Goal: Transaction & Acquisition: Purchase product/service

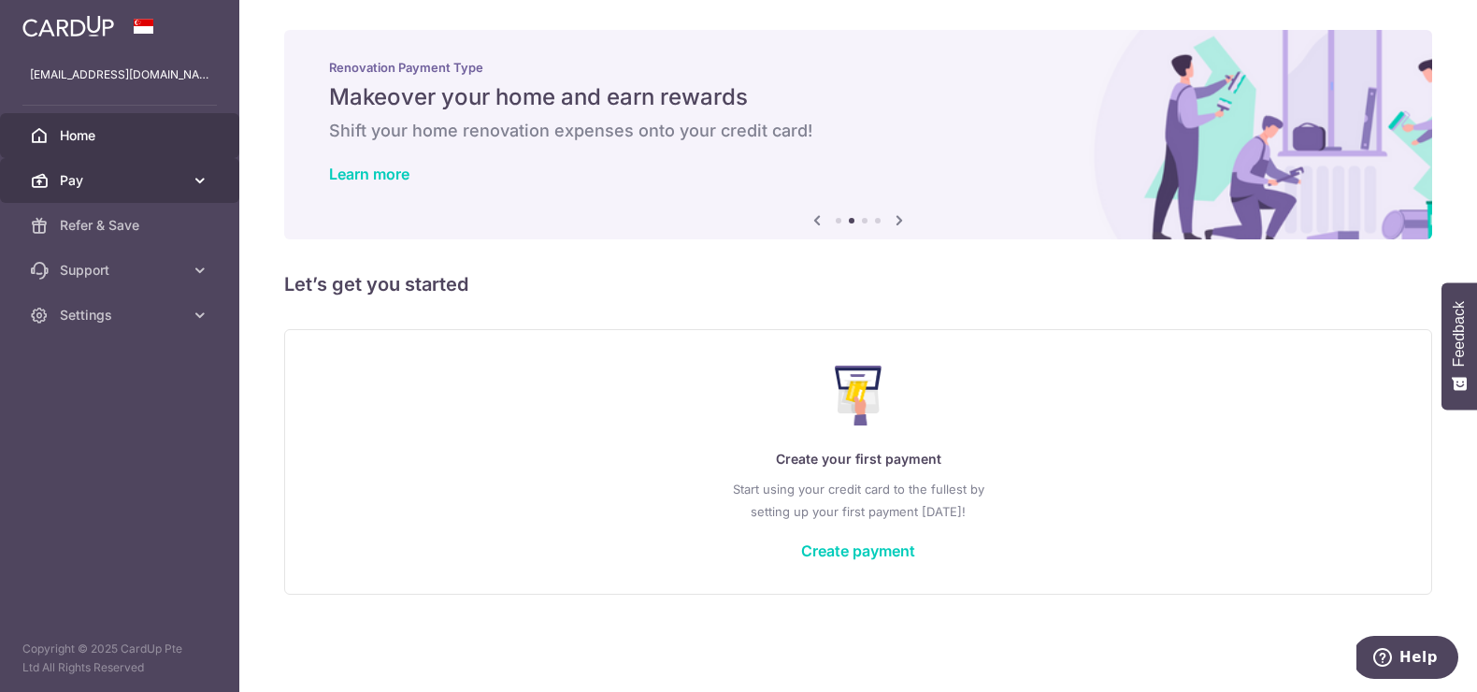
click at [87, 169] on link "Pay" at bounding box center [119, 180] width 239 height 45
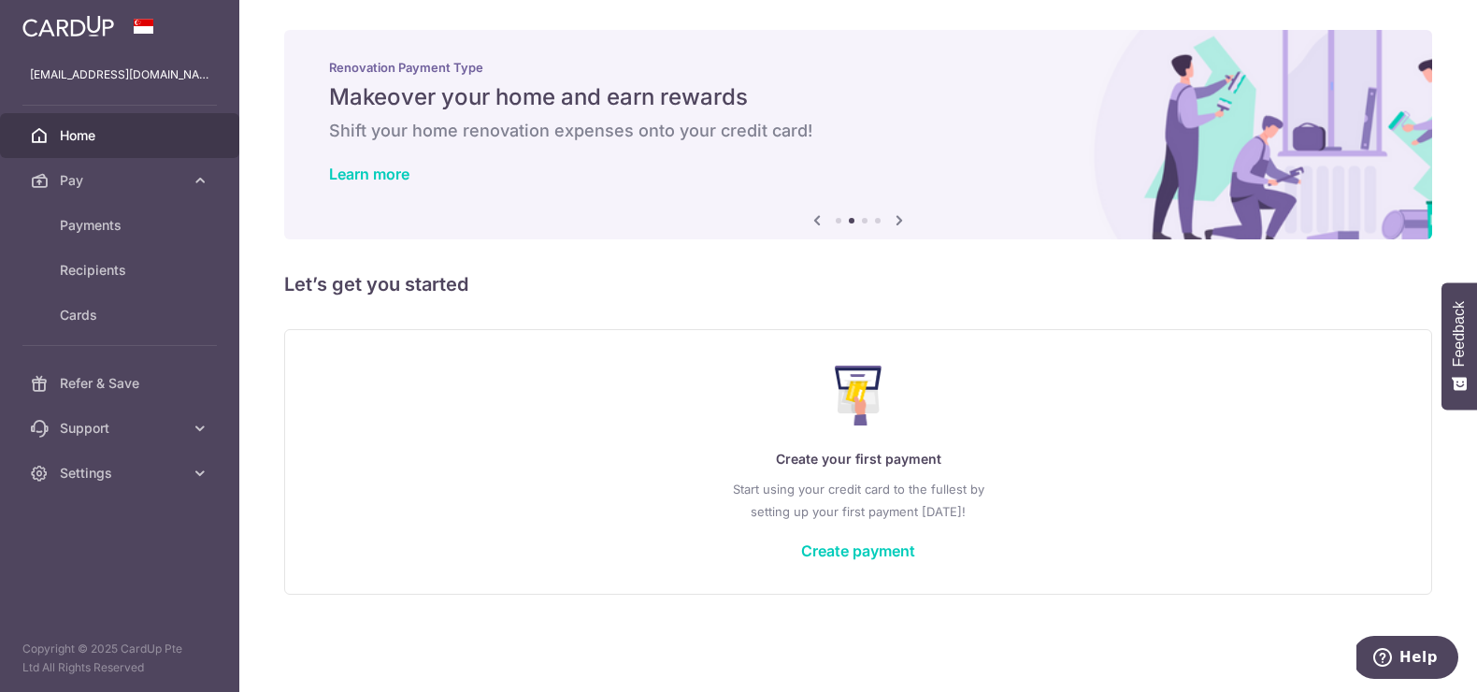
click at [89, 123] on link "Home" at bounding box center [119, 135] width 239 height 45
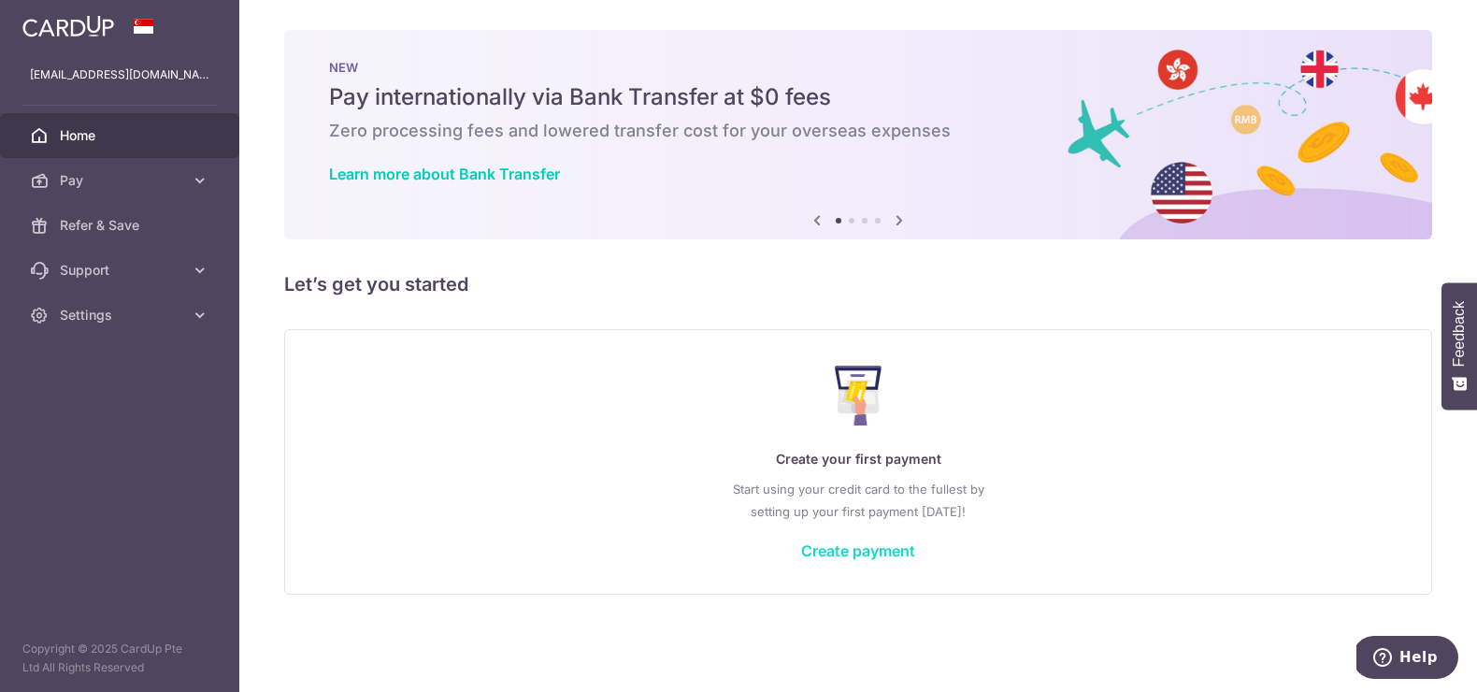
click at [868, 541] on link "Create payment" at bounding box center [858, 550] width 114 height 19
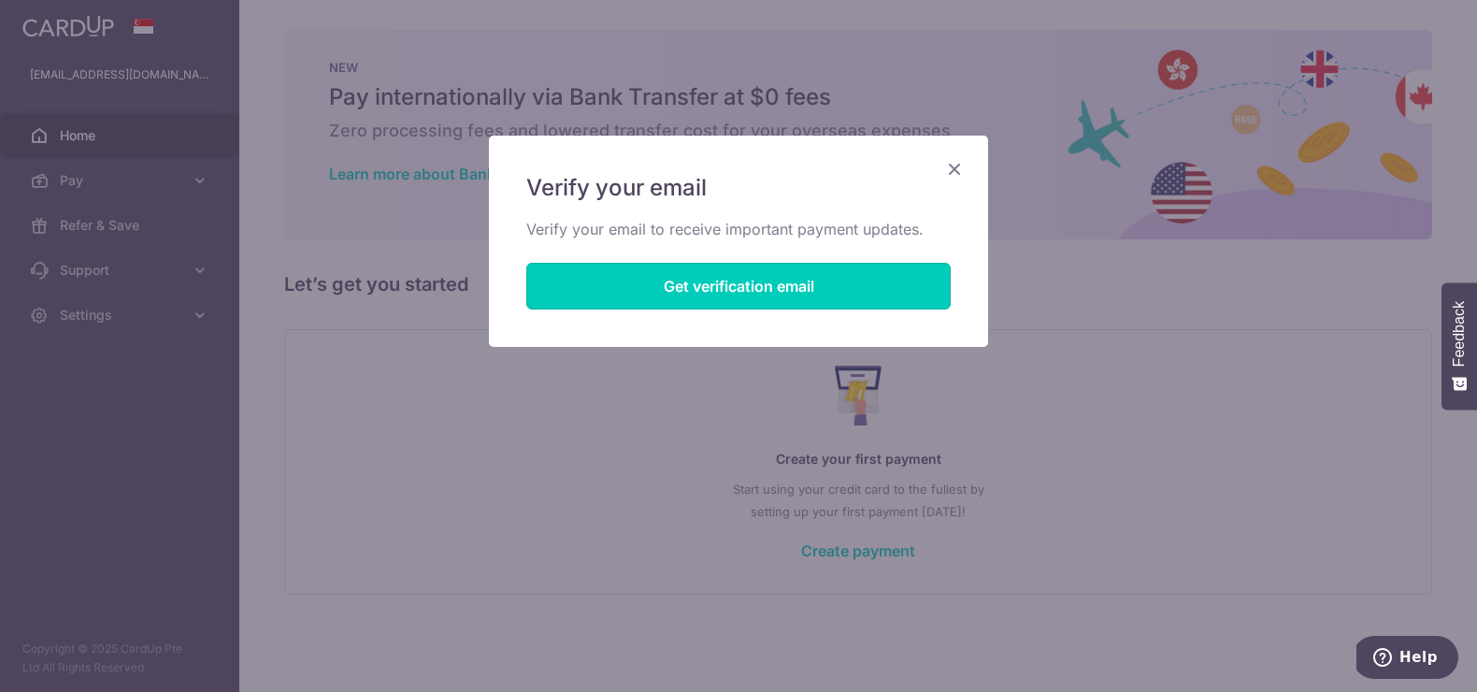
click at [750, 290] on button "Get verification email" at bounding box center [738, 286] width 425 height 47
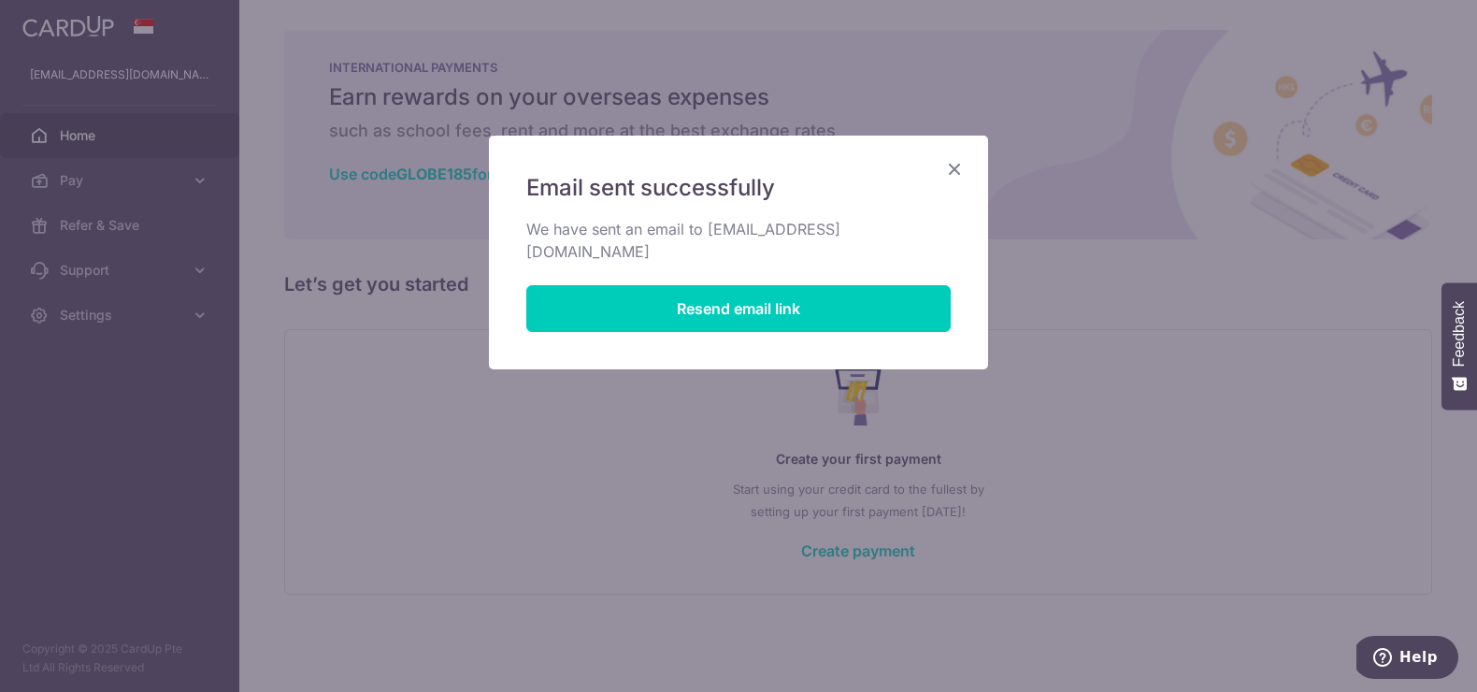
click at [956, 166] on icon "Close" at bounding box center [954, 168] width 22 height 23
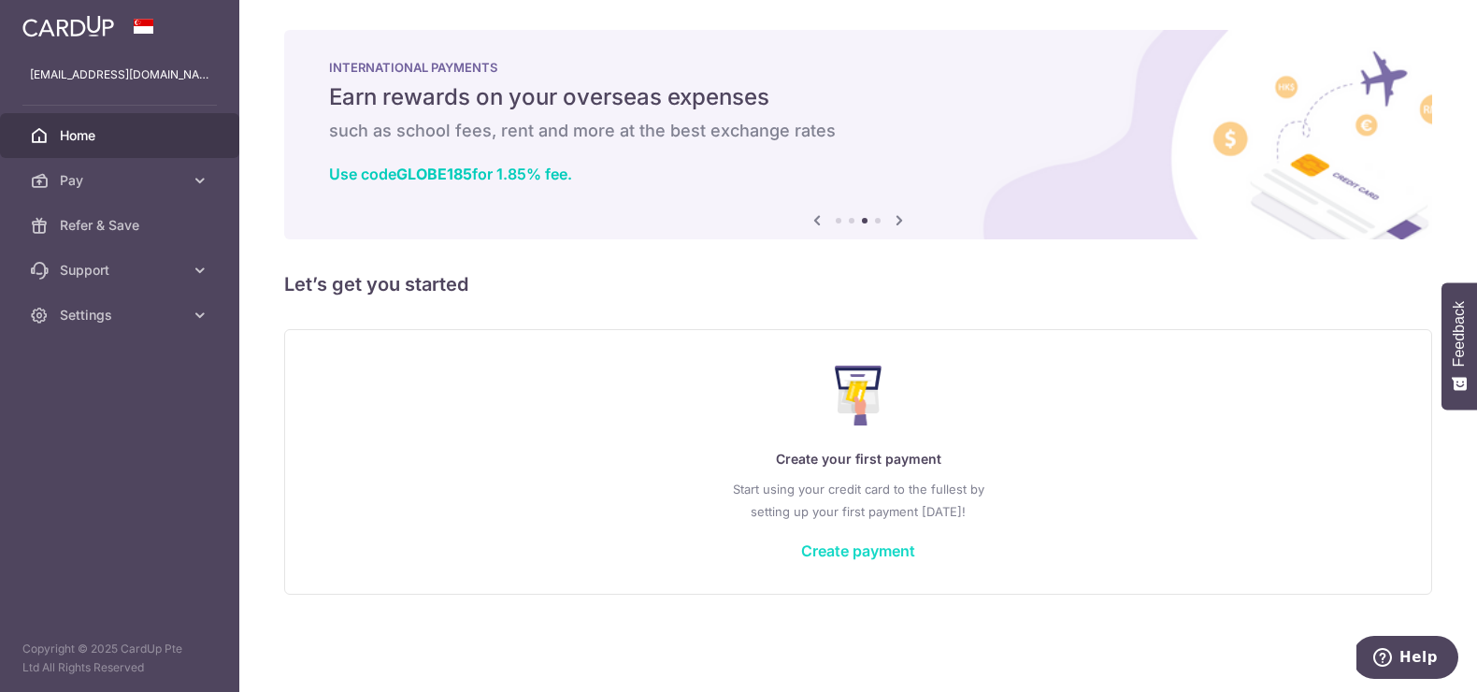
click at [843, 549] on link "Create payment" at bounding box center [858, 550] width 114 height 19
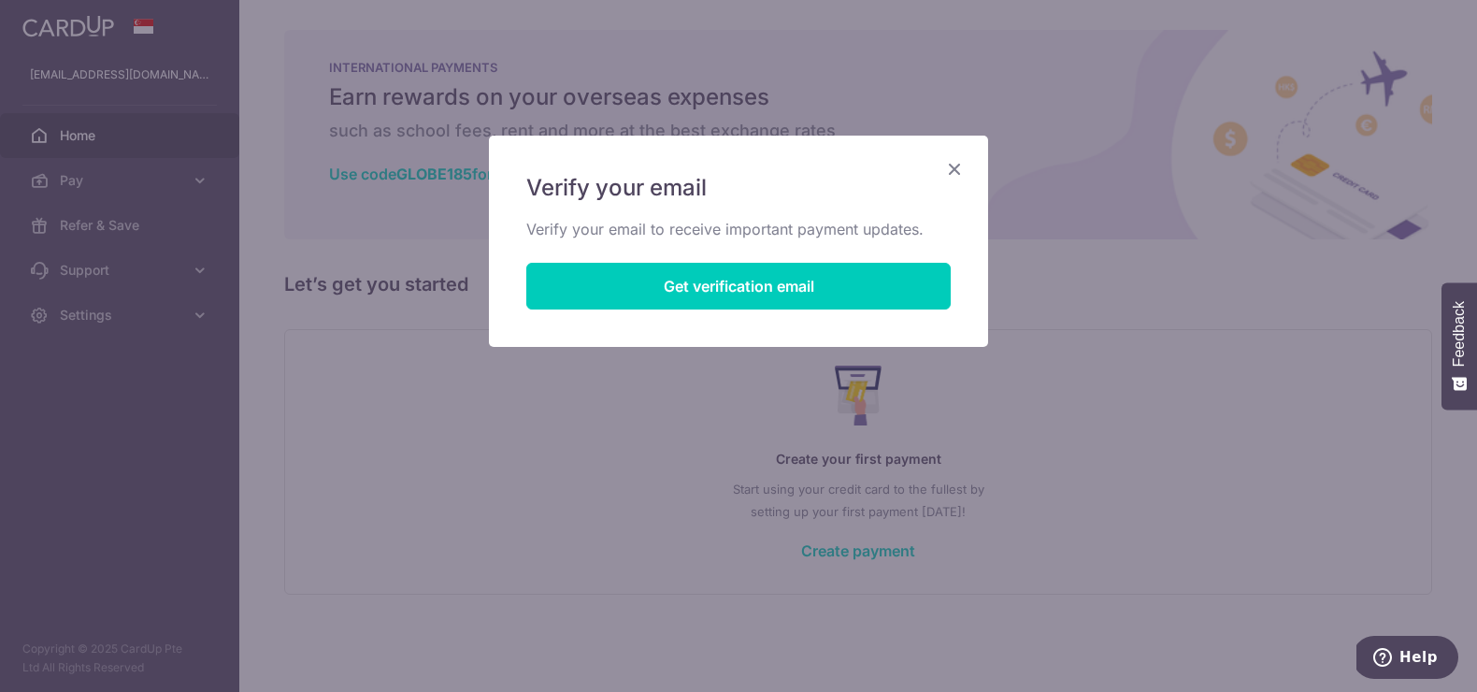
drag, startPoint x: 958, startPoint y: 168, endPoint x: 938, endPoint y: 175, distance: 20.7
click at [958, 168] on icon "Close" at bounding box center [954, 168] width 22 height 23
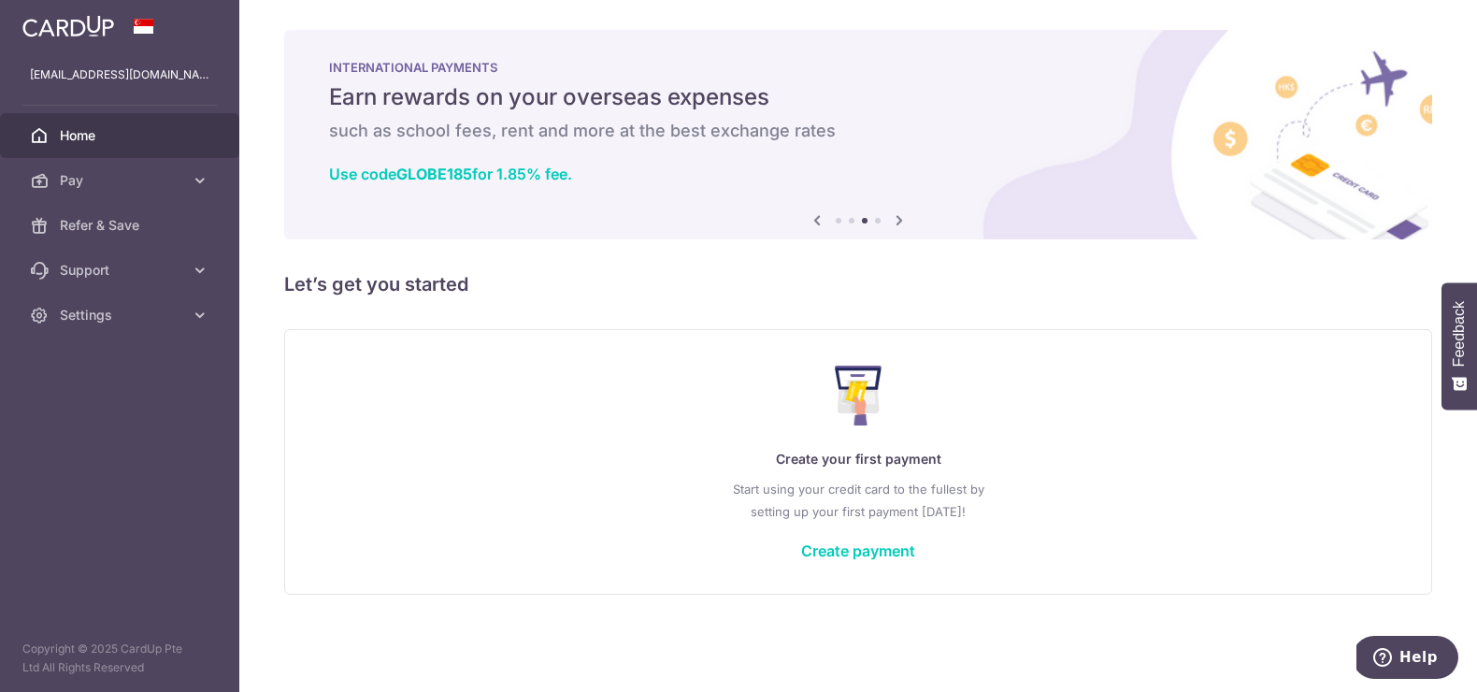
click at [107, 139] on span "Home" at bounding box center [121, 135] width 123 height 19
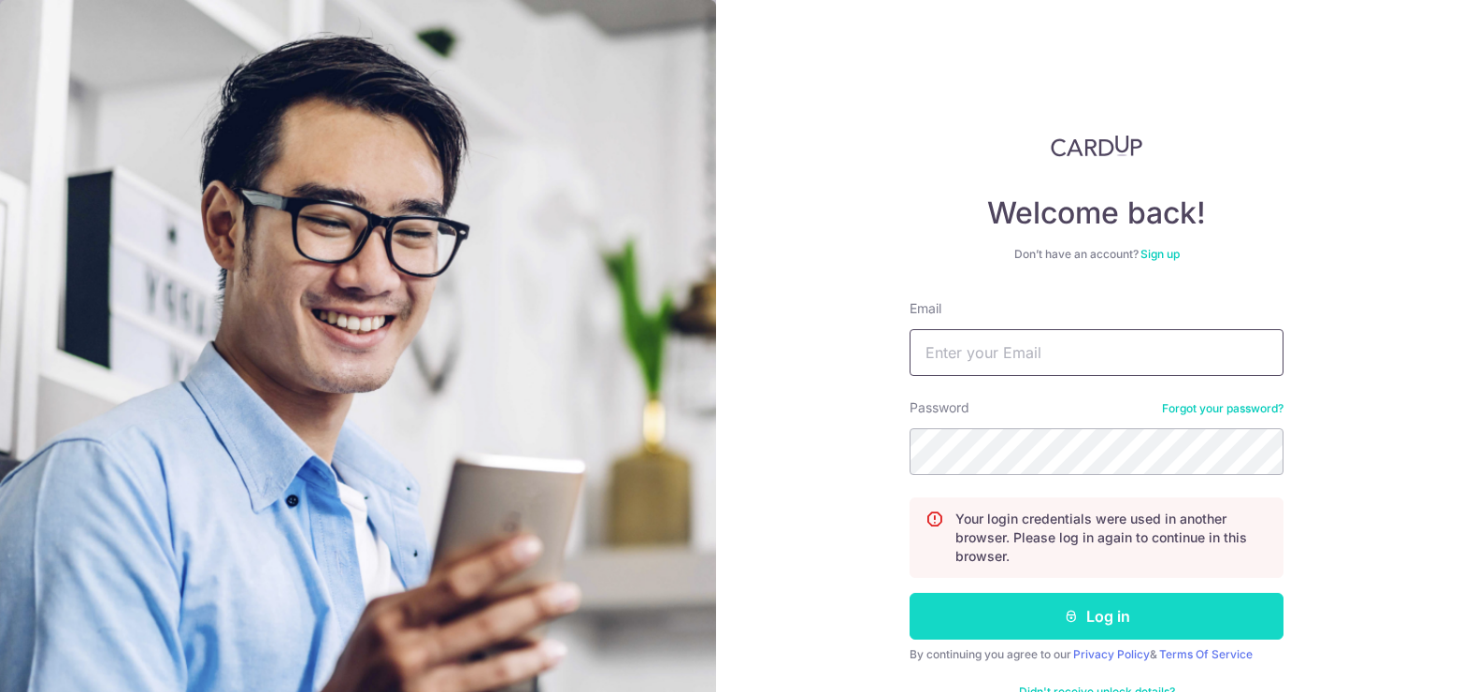
type input "[EMAIL_ADDRESS][DOMAIN_NAME]"
click at [1141, 607] on button "Log in" at bounding box center [1097, 616] width 374 height 47
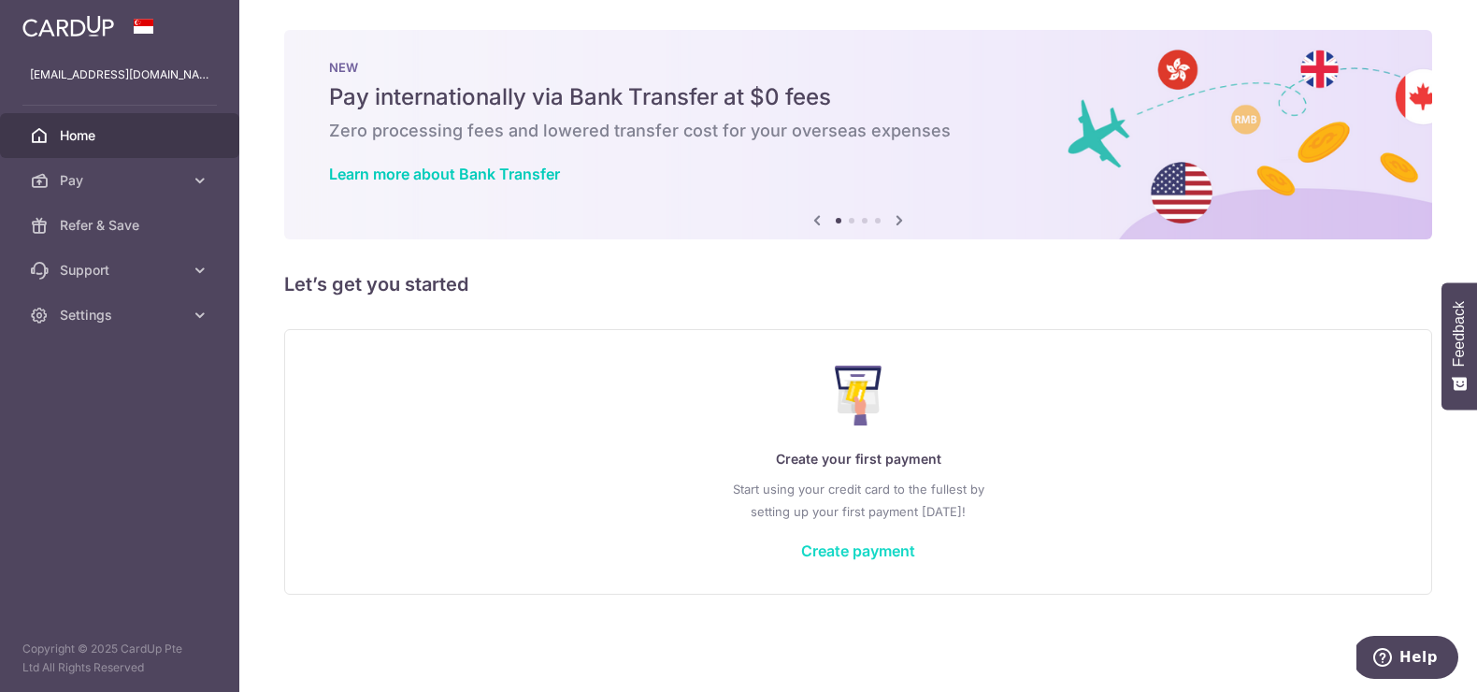
click at [821, 546] on link "Create payment" at bounding box center [858, 550] width 114 height 19
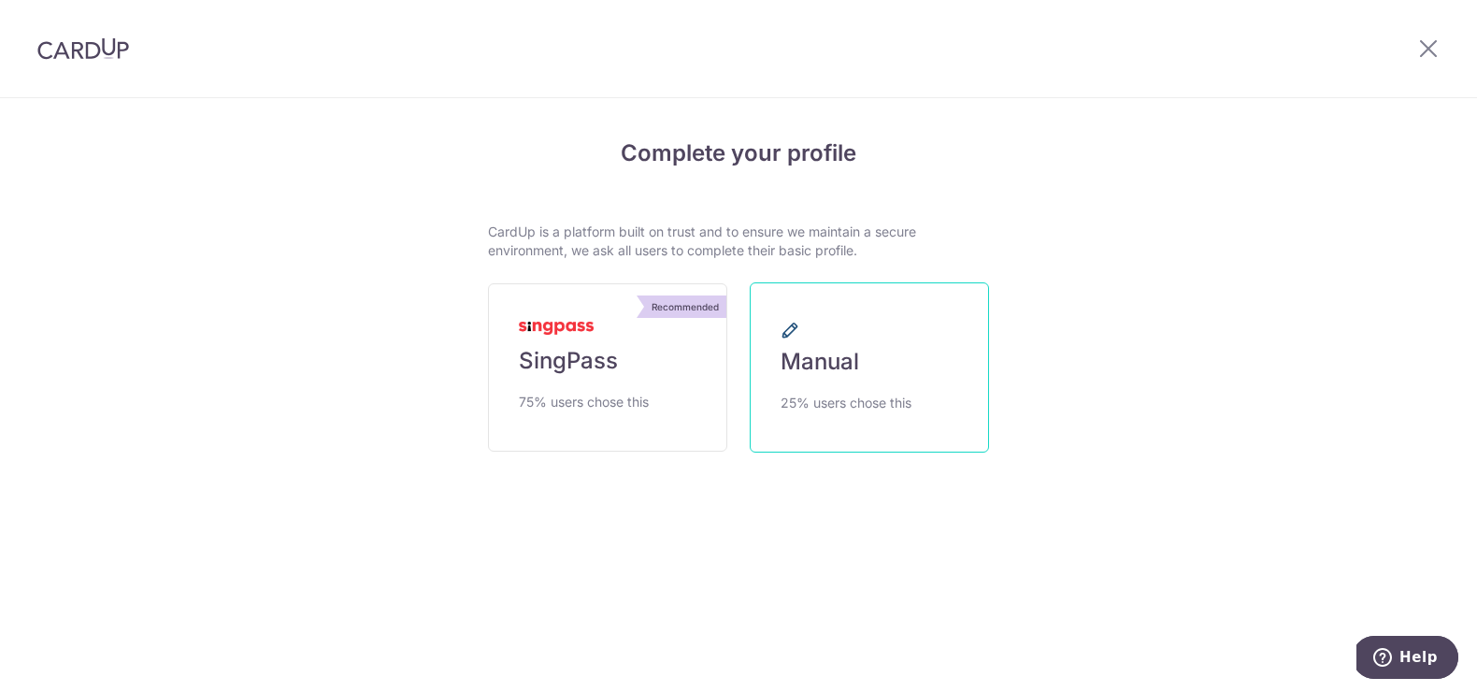
click at [857, 327] on link "Manual 25% users chose this" at bounding box center [869, 367] width 239 height 170
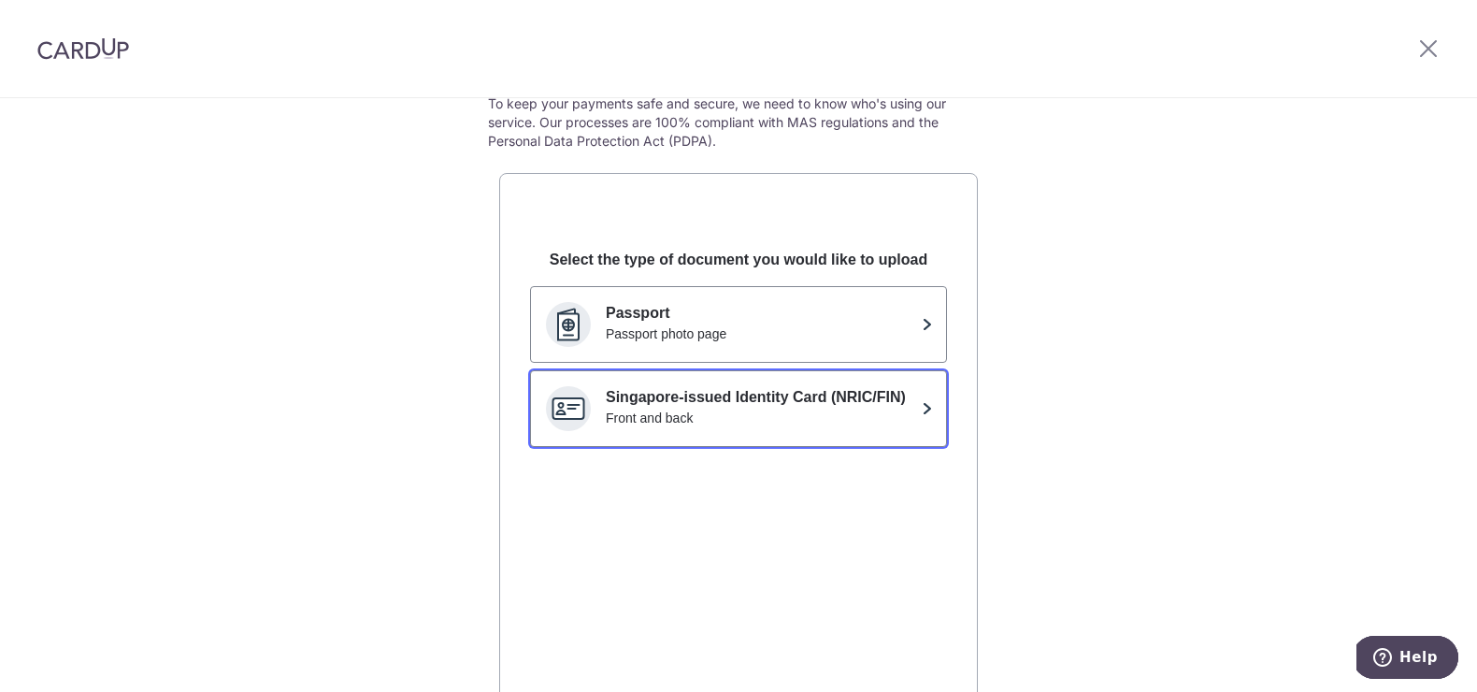
scroll to position [132, 0]
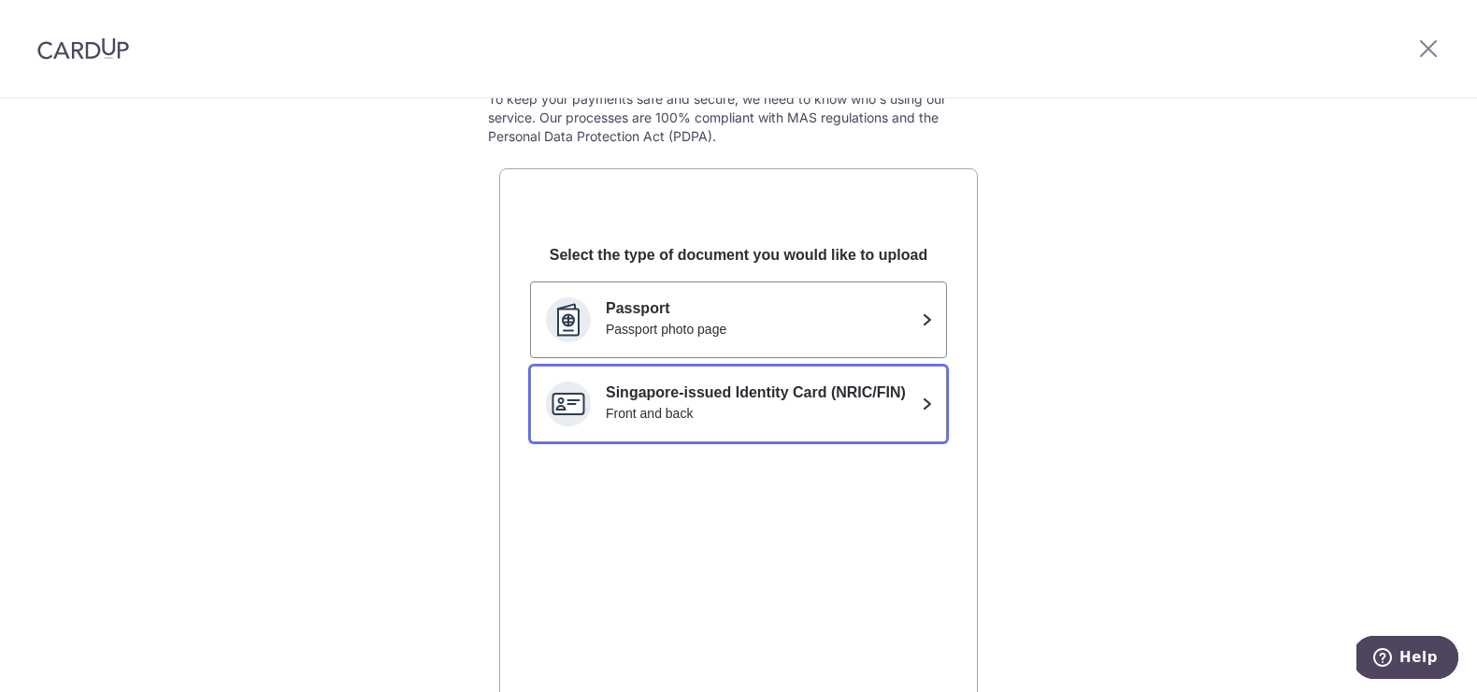
click at [698, 396] on p "Singapore-issued Identity Card (NRIC/FIN)" at bounding box center [760, 393] width 309 height 22
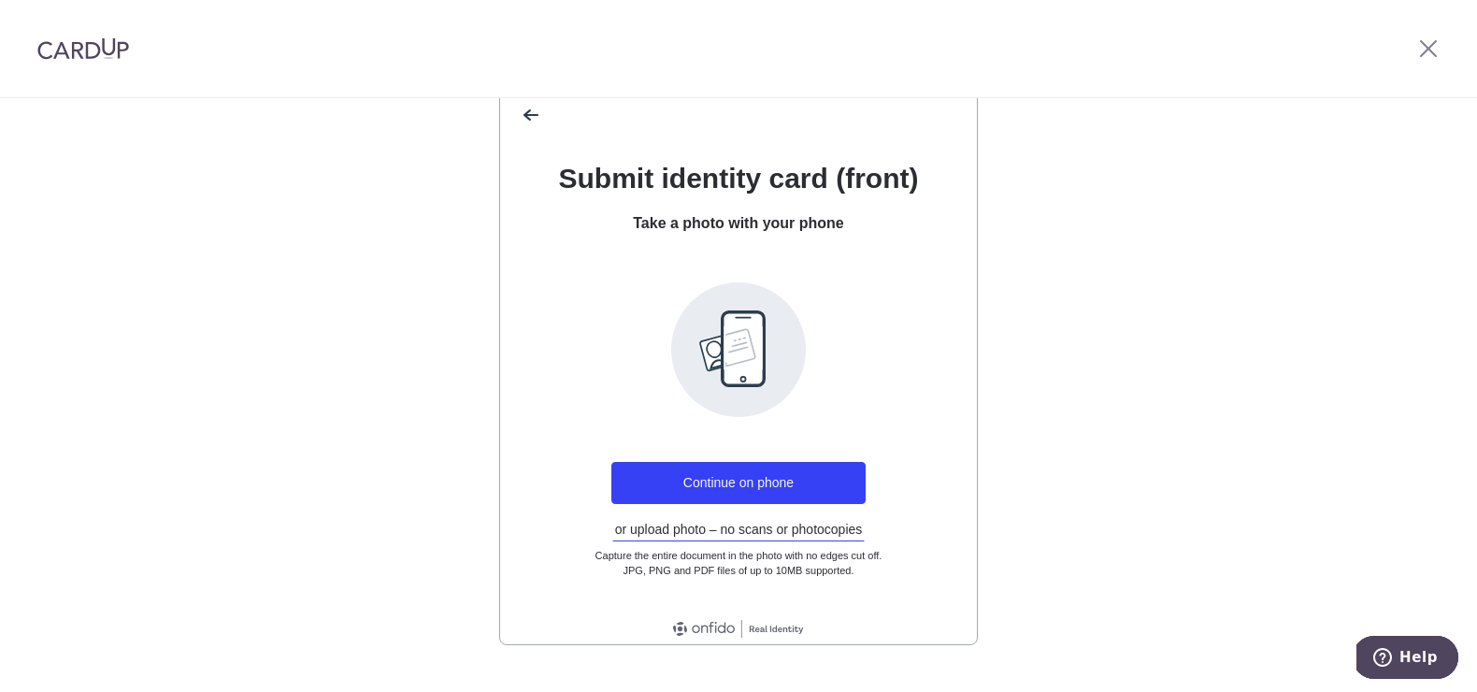
scroll to position [257, 0]
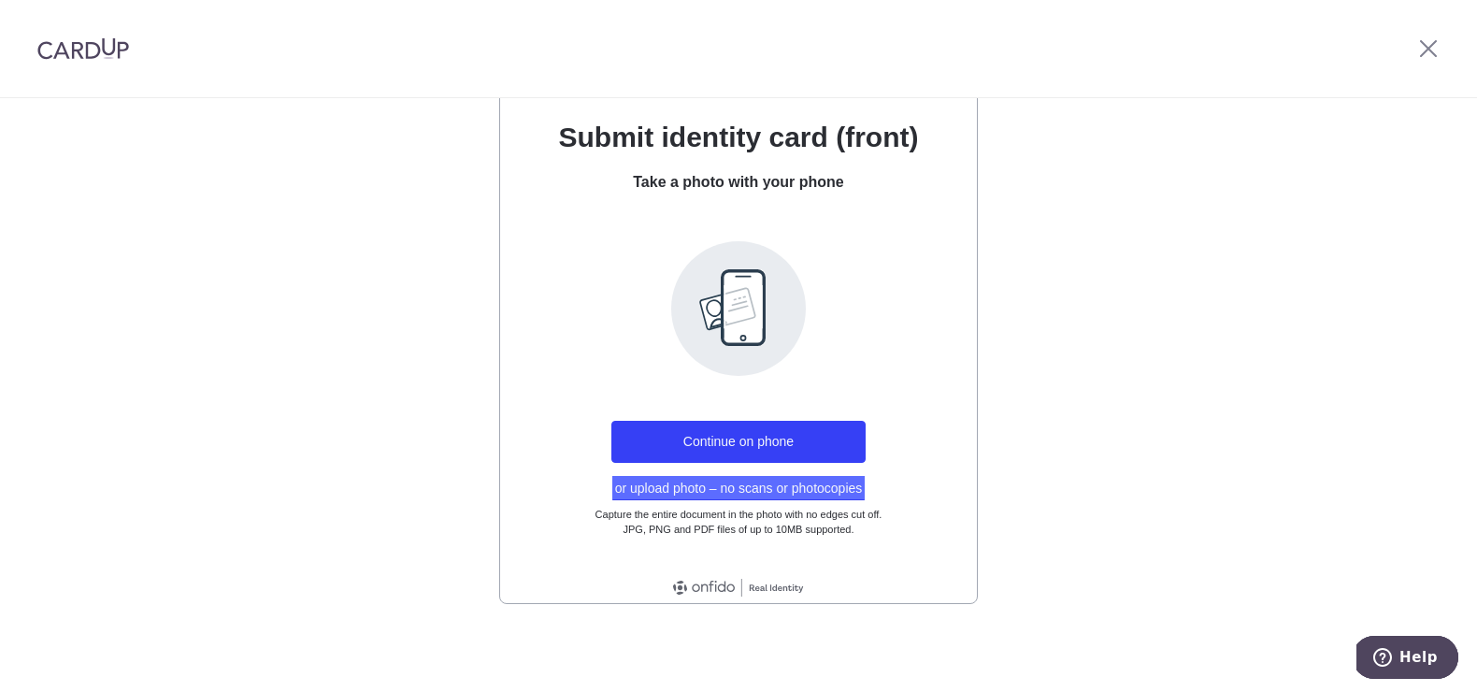
click at [755, 481] on button "or upload photo – no scans or photocopies" at bounding box center [738, 488] width 253 height 24
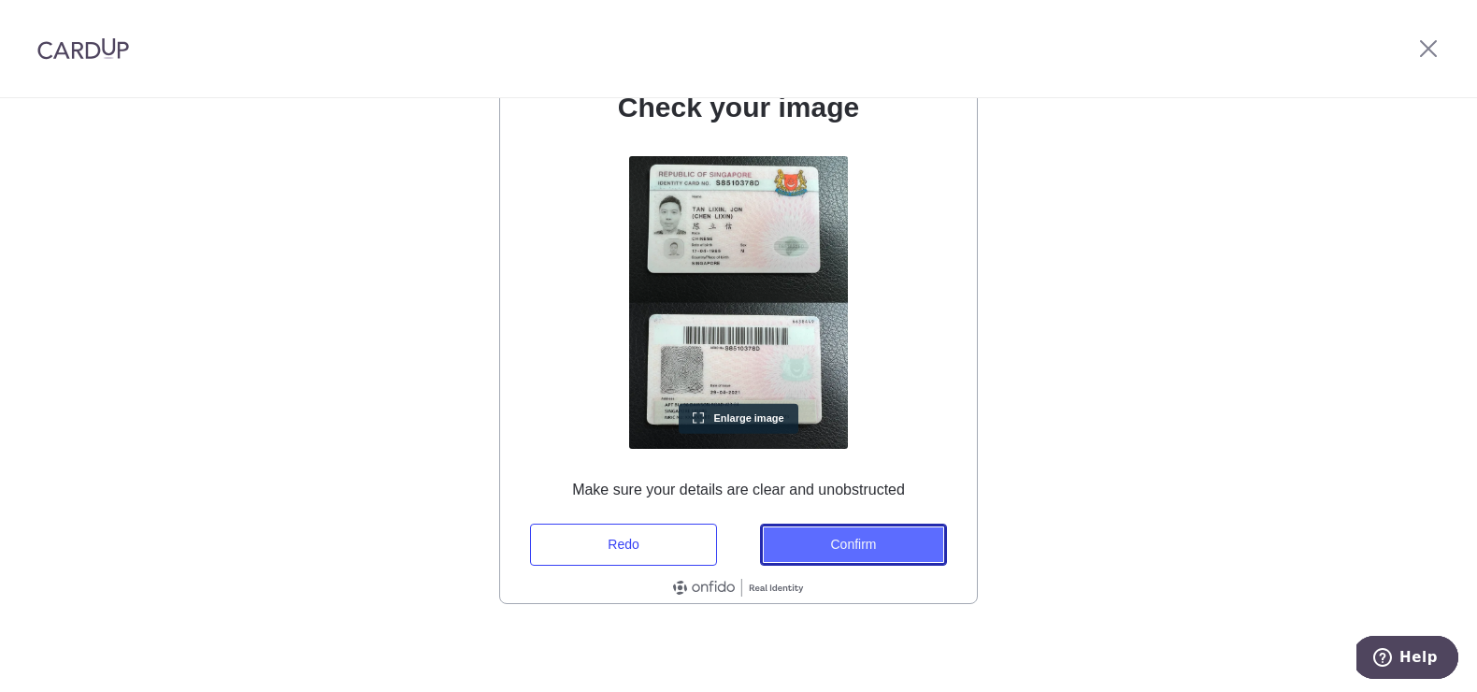
click at [893, 542] on button "Confirm" at bounding box center [853, 545] width 187 height 42
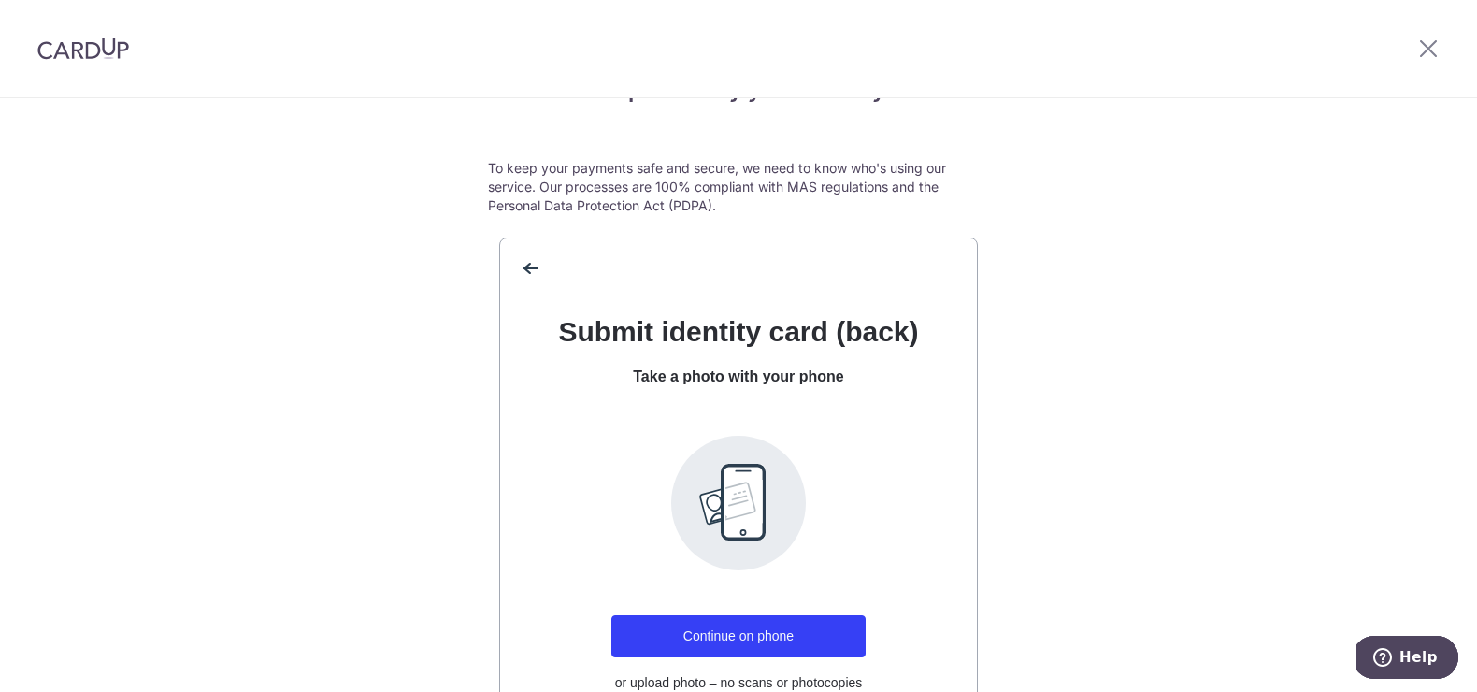
scroll to position [0, 0]
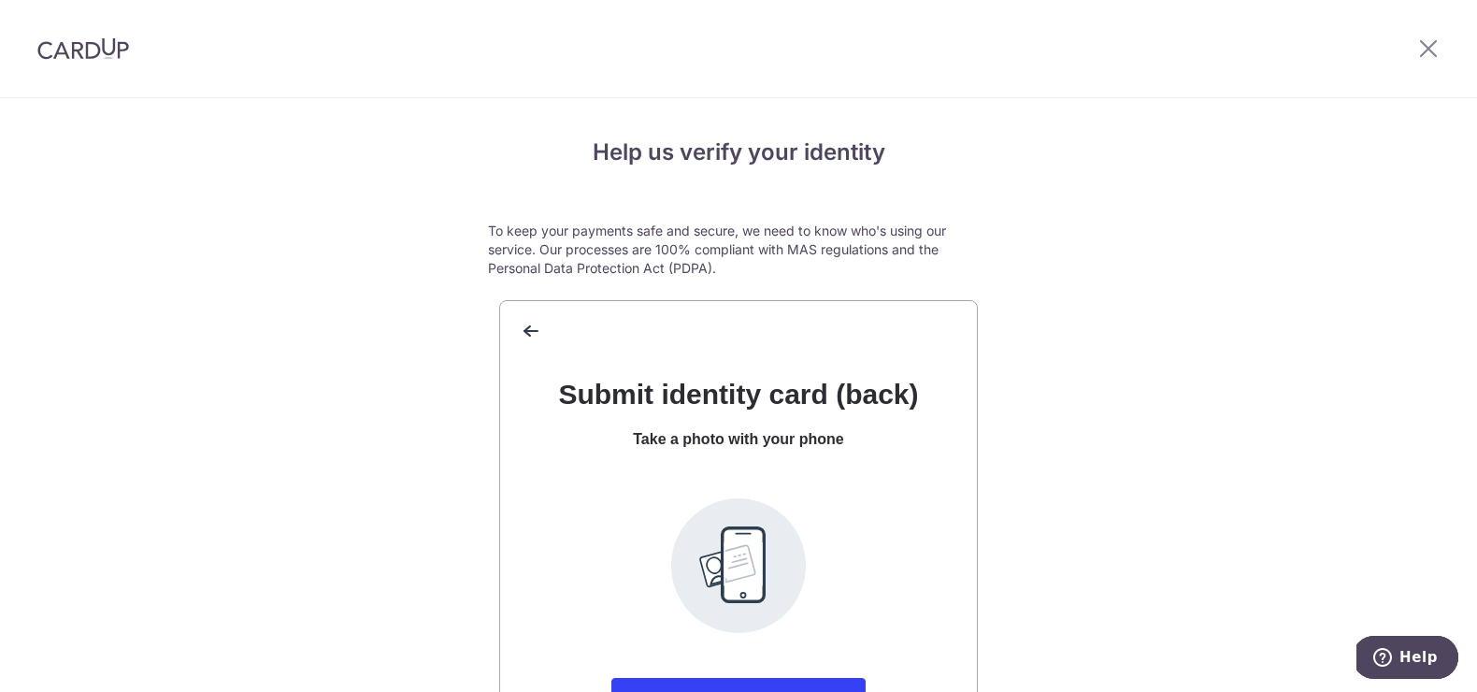
click at [1412, 51] on div at bounding box center [1428, 48] width 97 height 97
click at [1423, 50] on icon at bounding box center [1429, 47] width 22 height 23
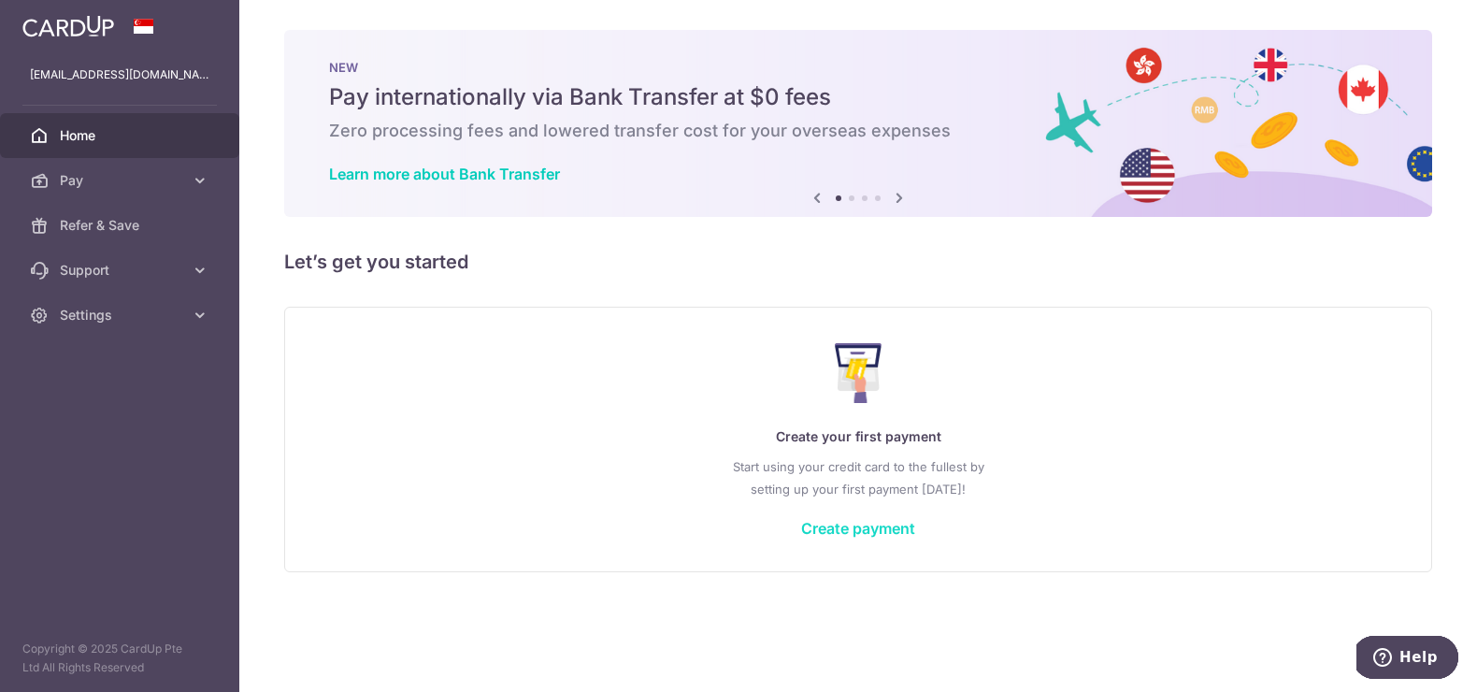
click at [877, 519] on link "Create payment" at bounding box center [858, 528] width 114 height 19
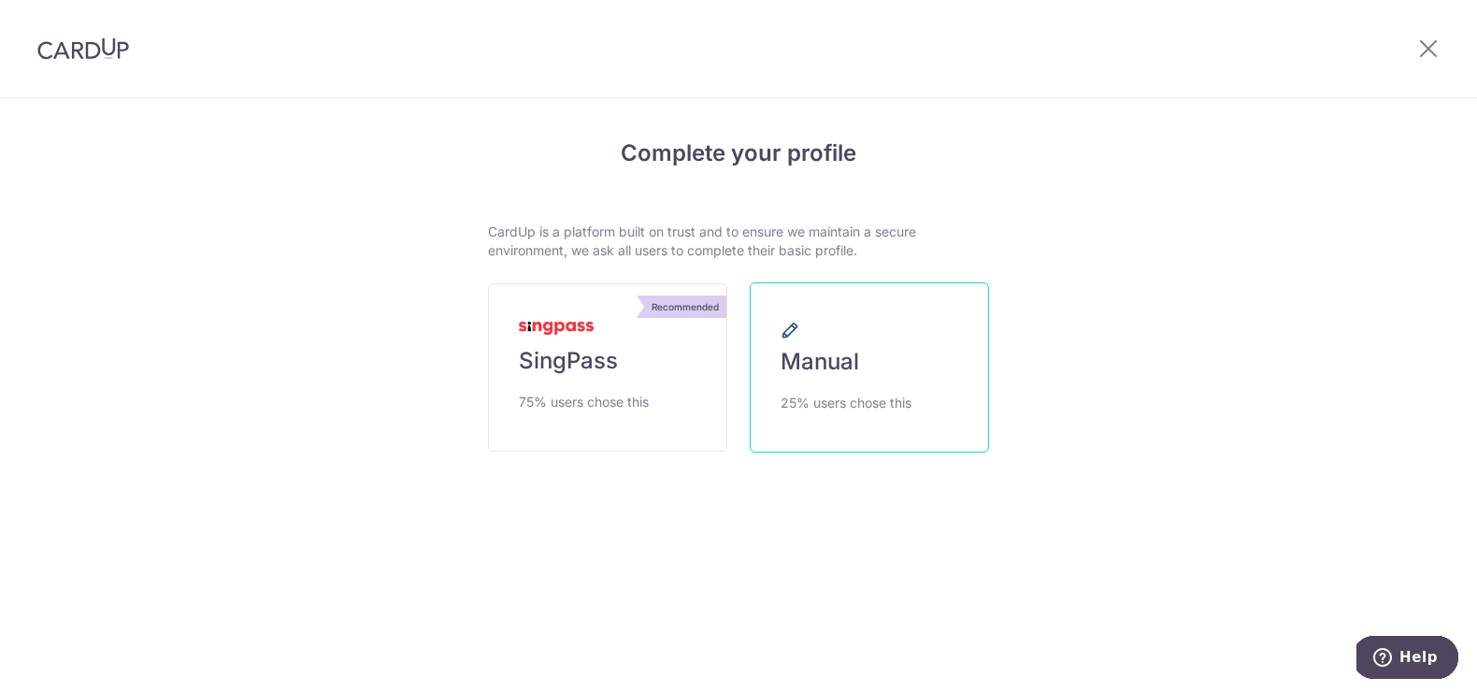
click at [840, 365] on span "Manual" at bounding box center [820, 362] width 79 height 30
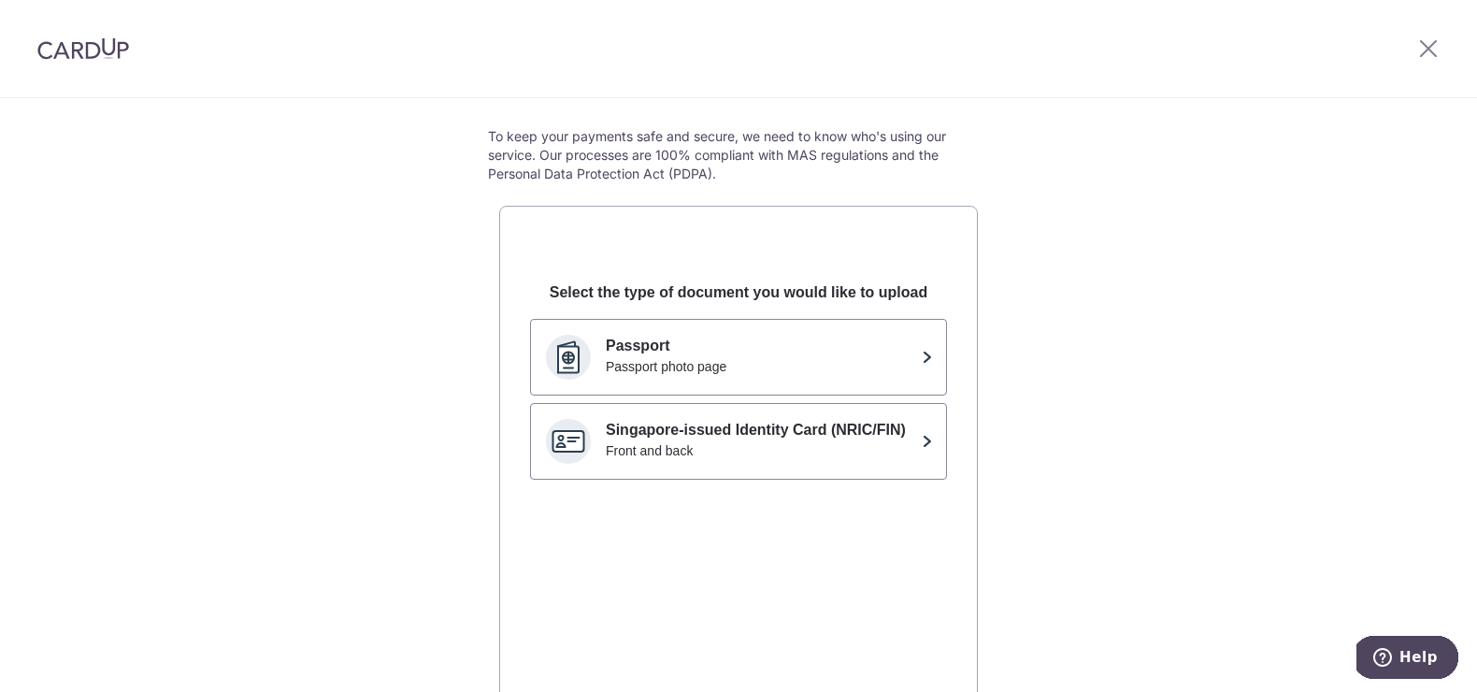
scroll to position [96, 0]
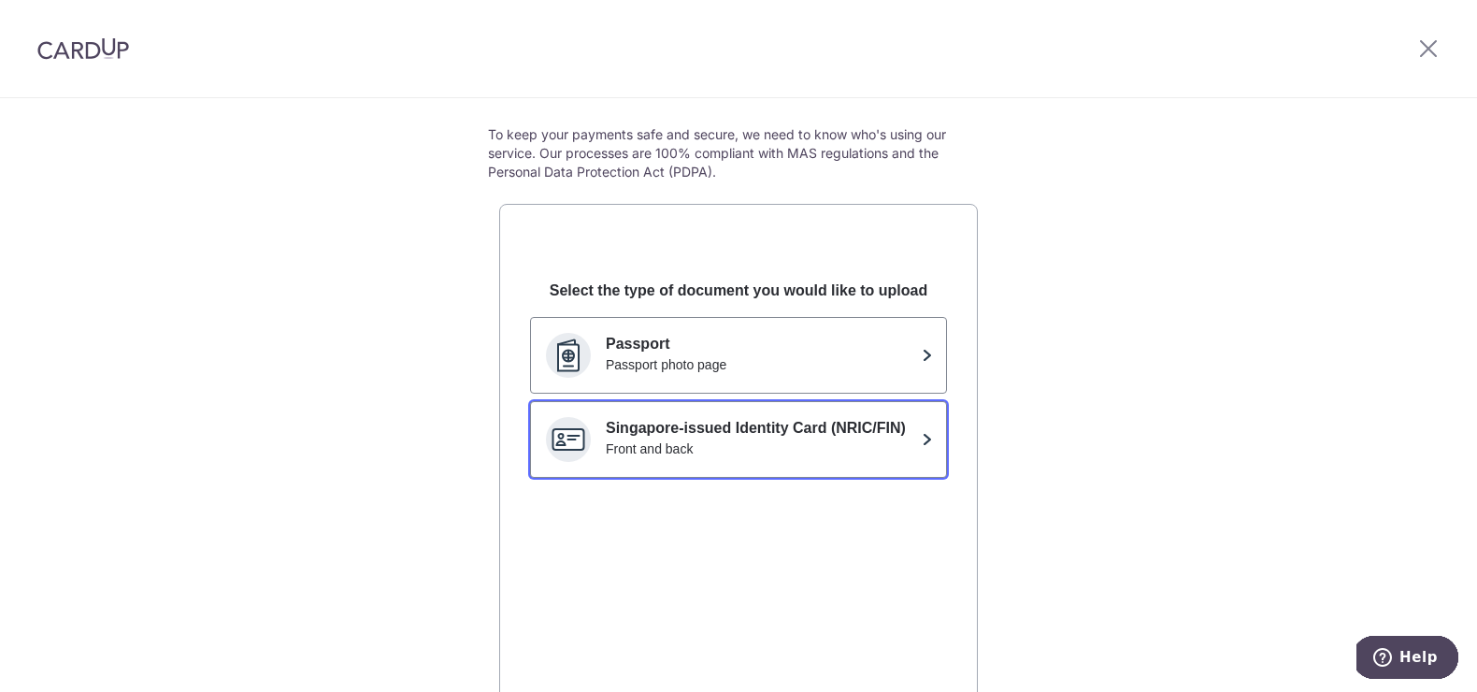
click at [686, 433] on p "Singapore-issued Identity Card (NRIC/FIN)" at bounding box center [760, 428] width 309 height 22
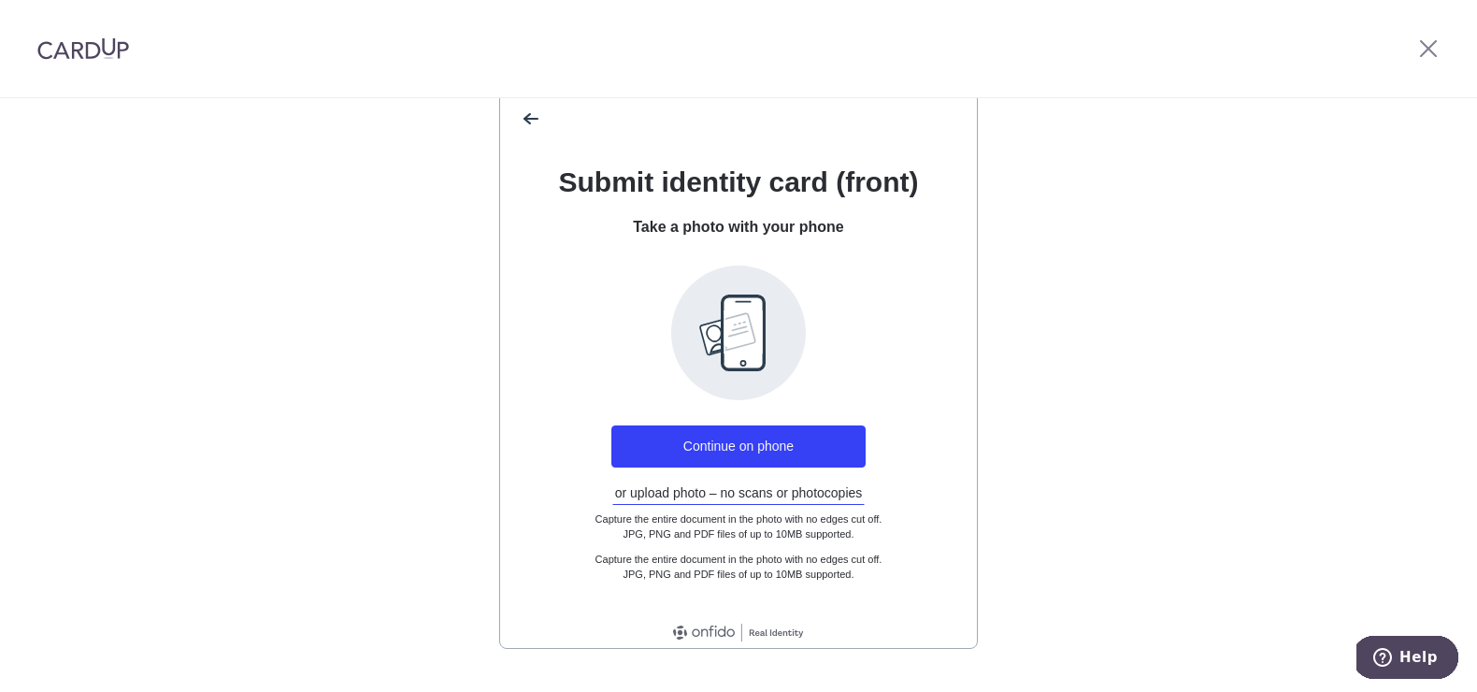
scroll to position [218, 0]
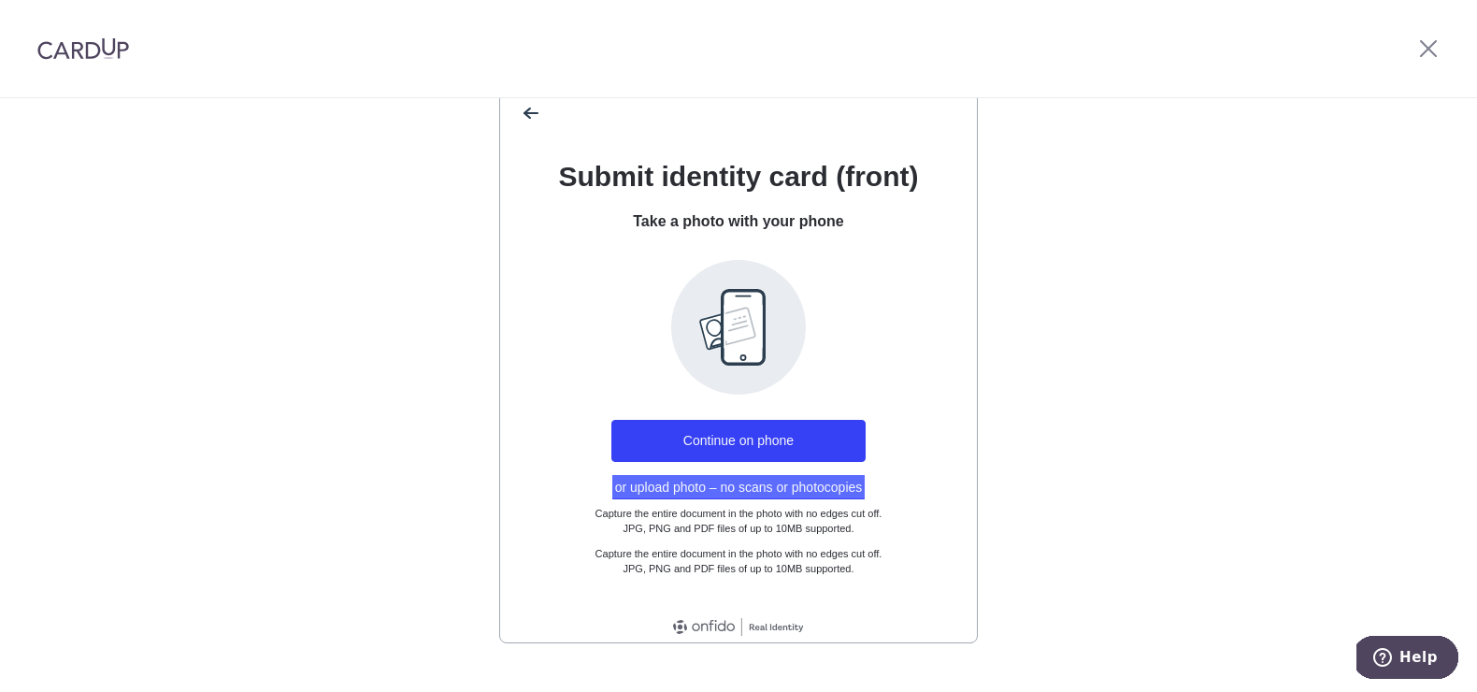
click at [681, 483] on button "or upload photo – no scans or photocopies" at bounding box center [738, 487] width 253 height 24
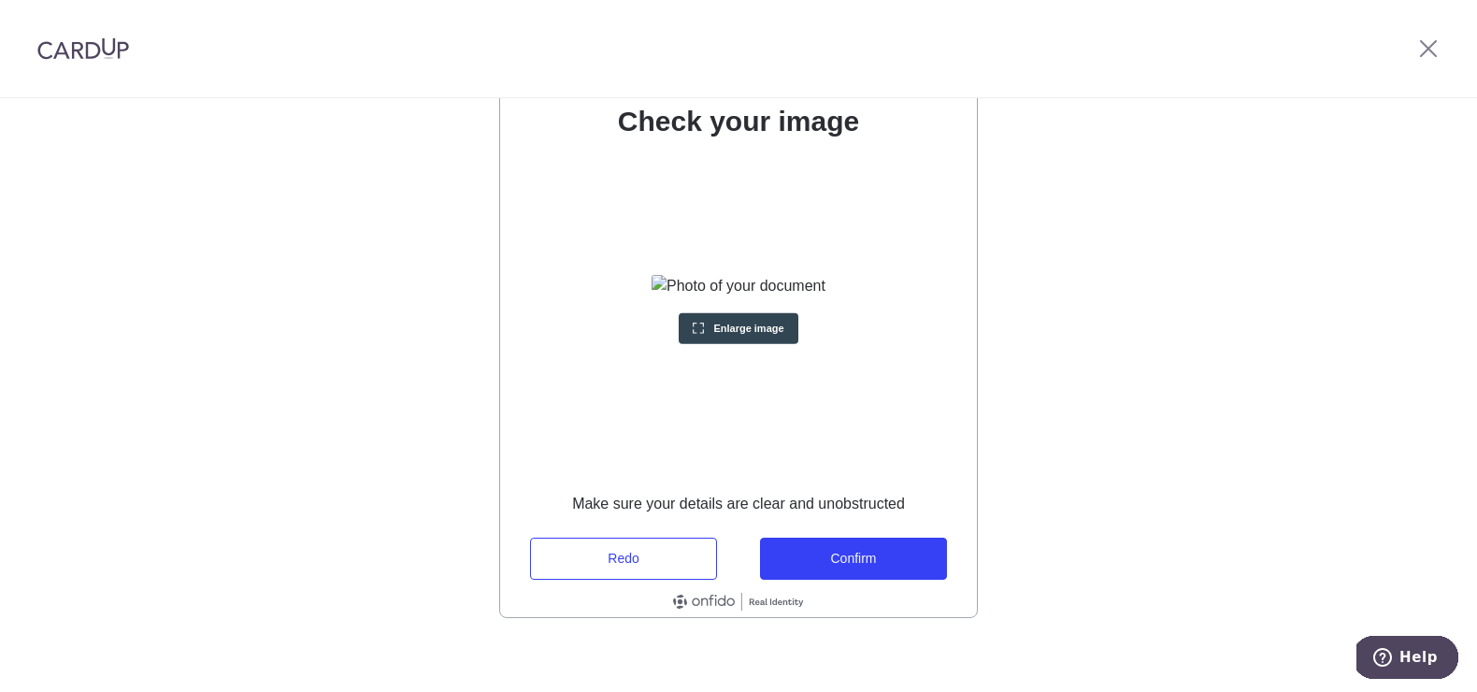
scroll to position [257, 0]
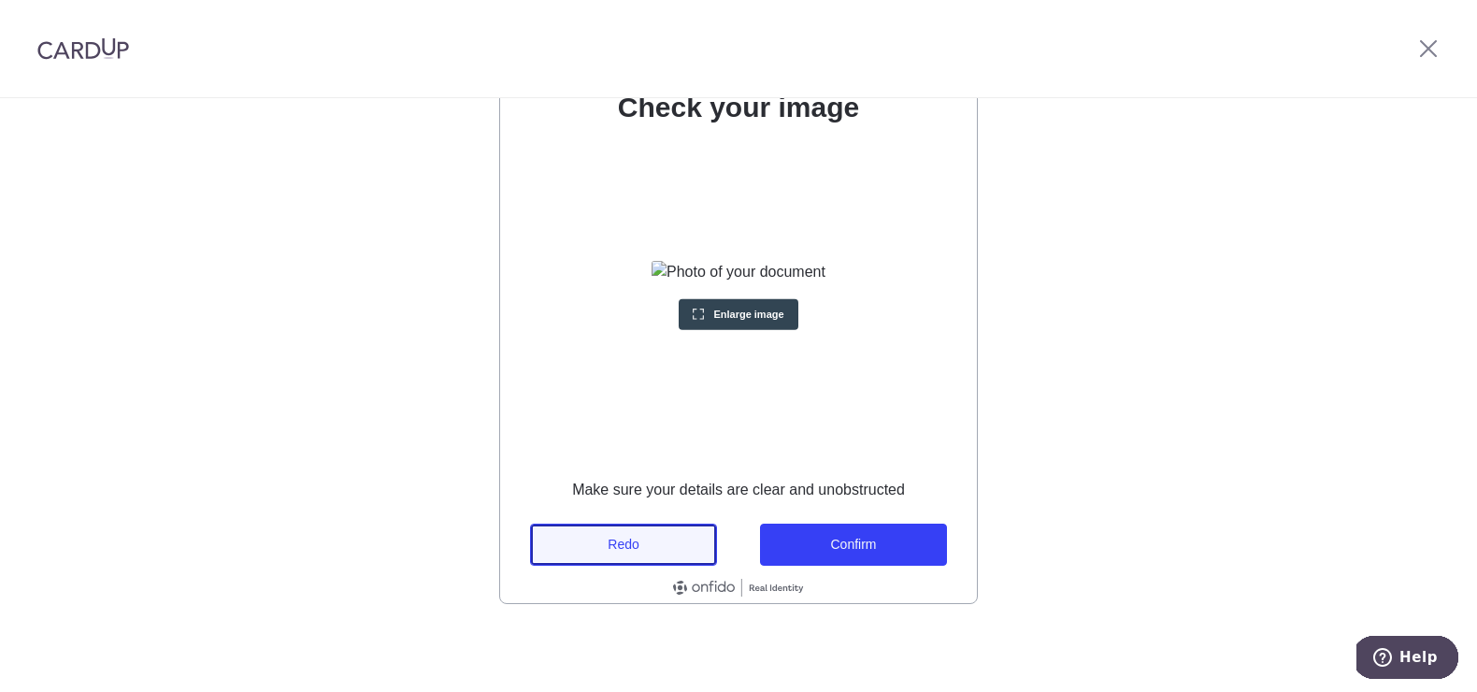
click at [662, 542] on button "Redo" at bounding box center [623, 545] width 187 height 42
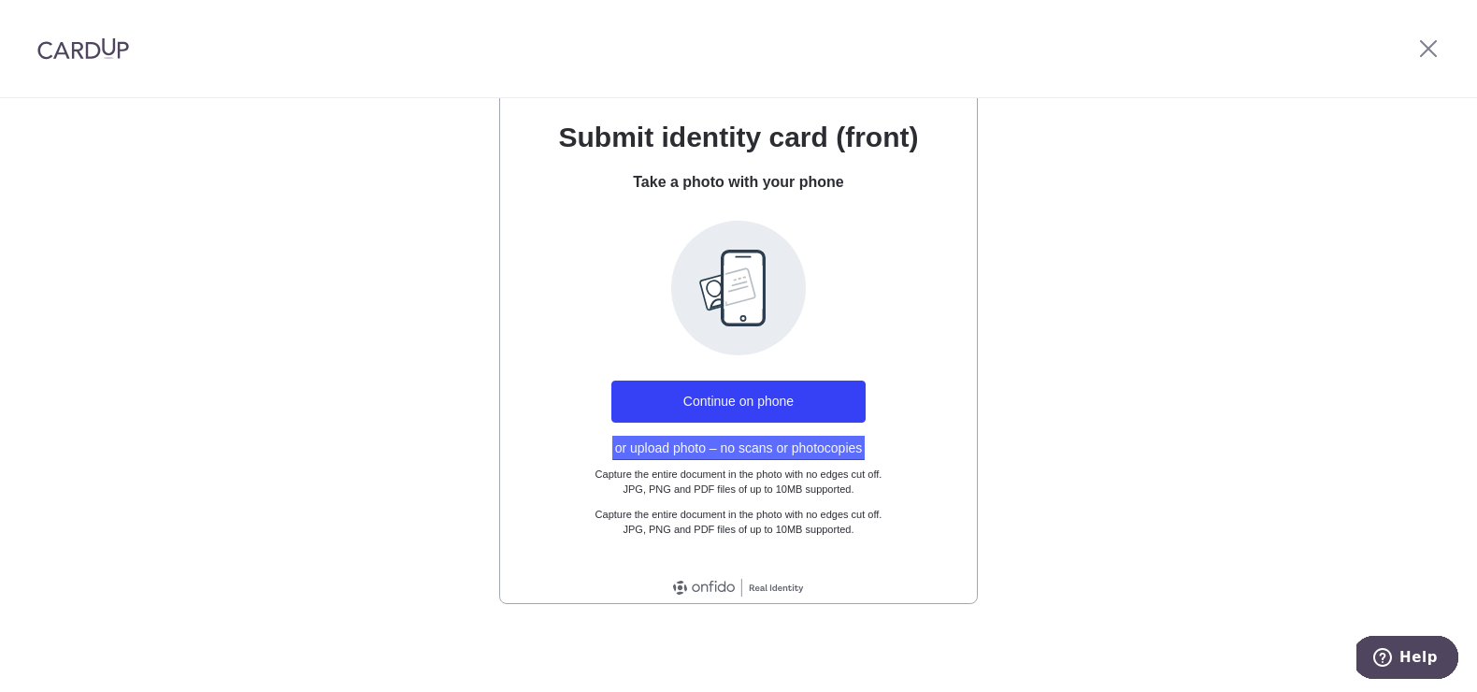
click at [744, 446] on button "or upload photo – no scans or photocopies" at bounding box center [738, 448] width 253 height 24
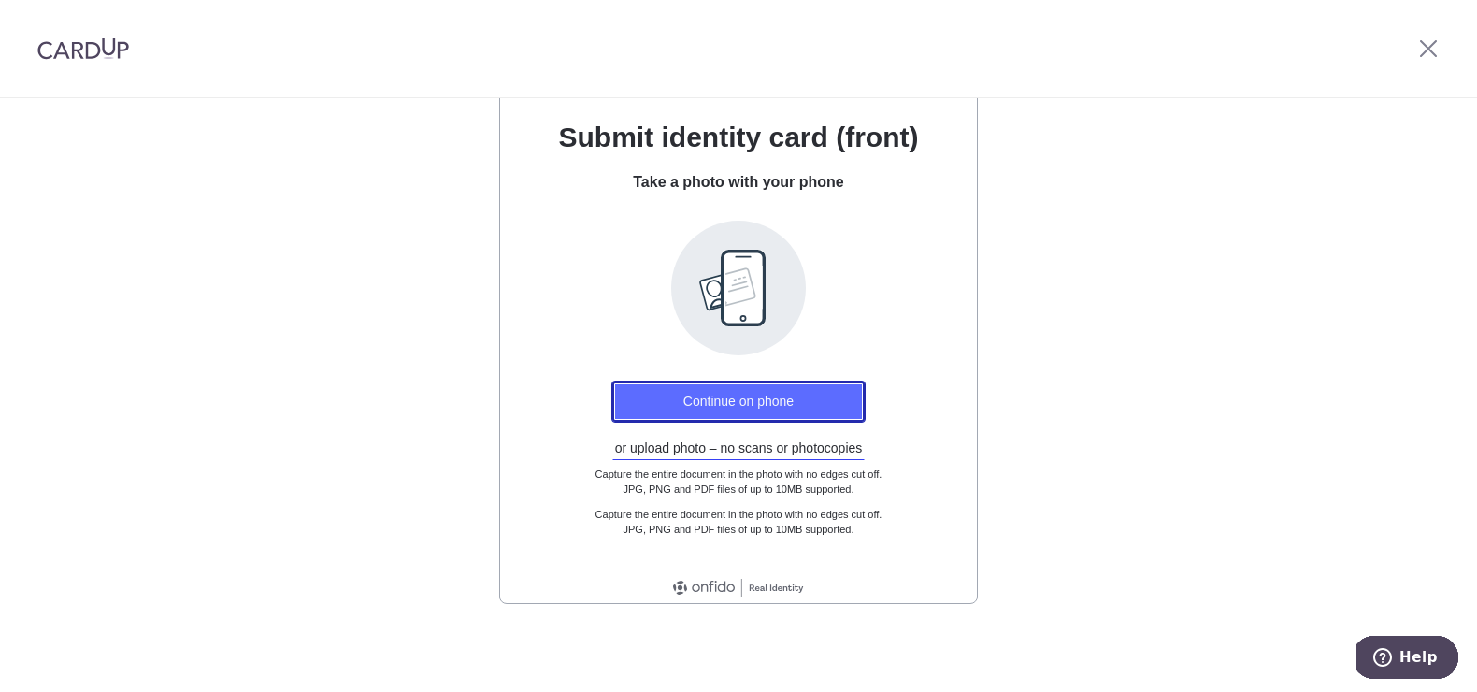
click at [726, 411] on button "Continue on phone" at bounding box center [739, 402] width 254 height 42
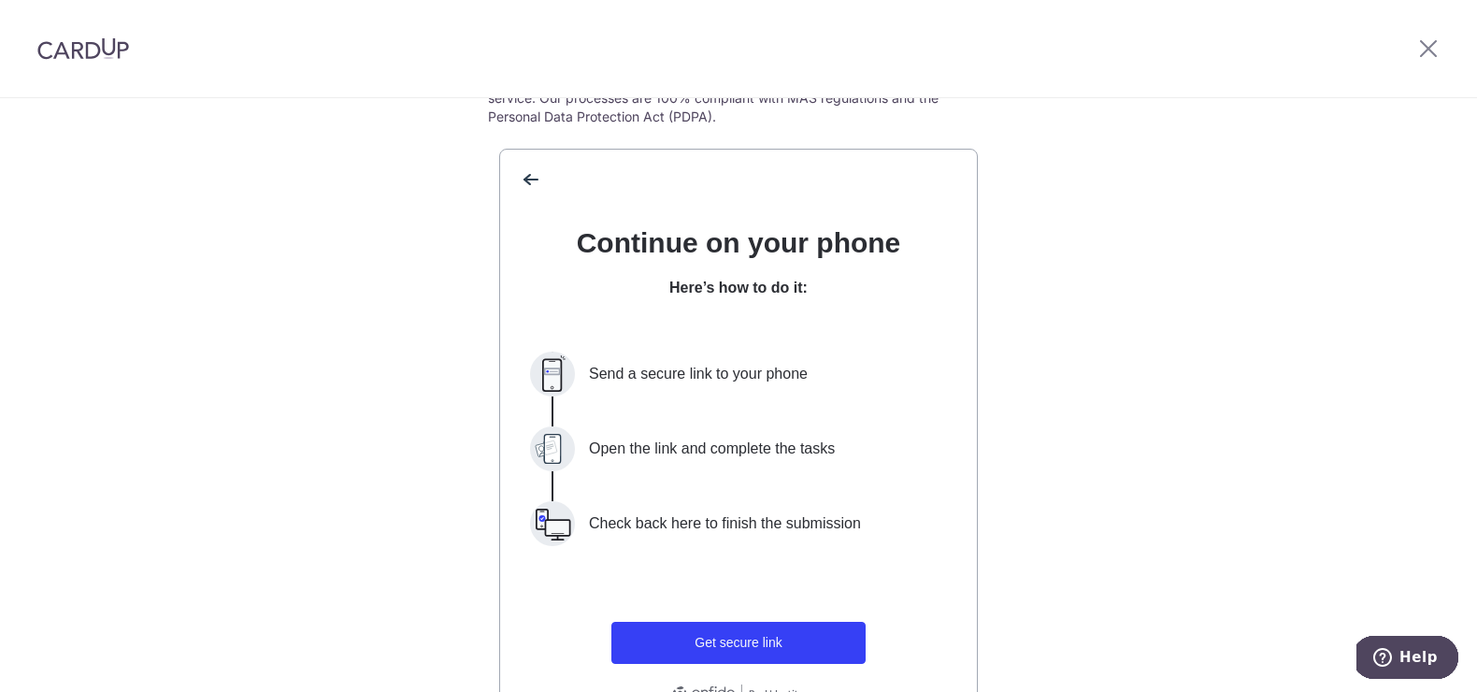
scroll to position [147, 0]
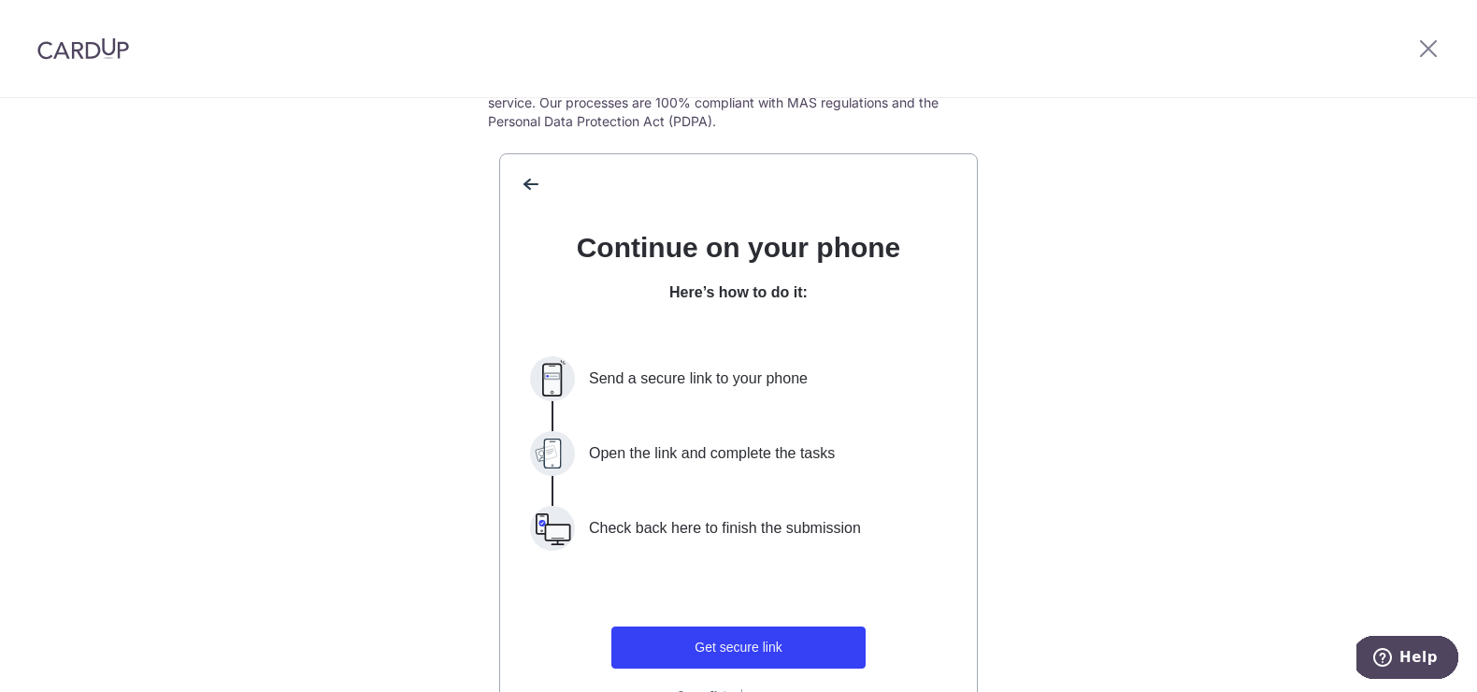
click at [655, 383] on div "Send a secure link to your phone" at bounding box center [768, 378] width 358 height 22
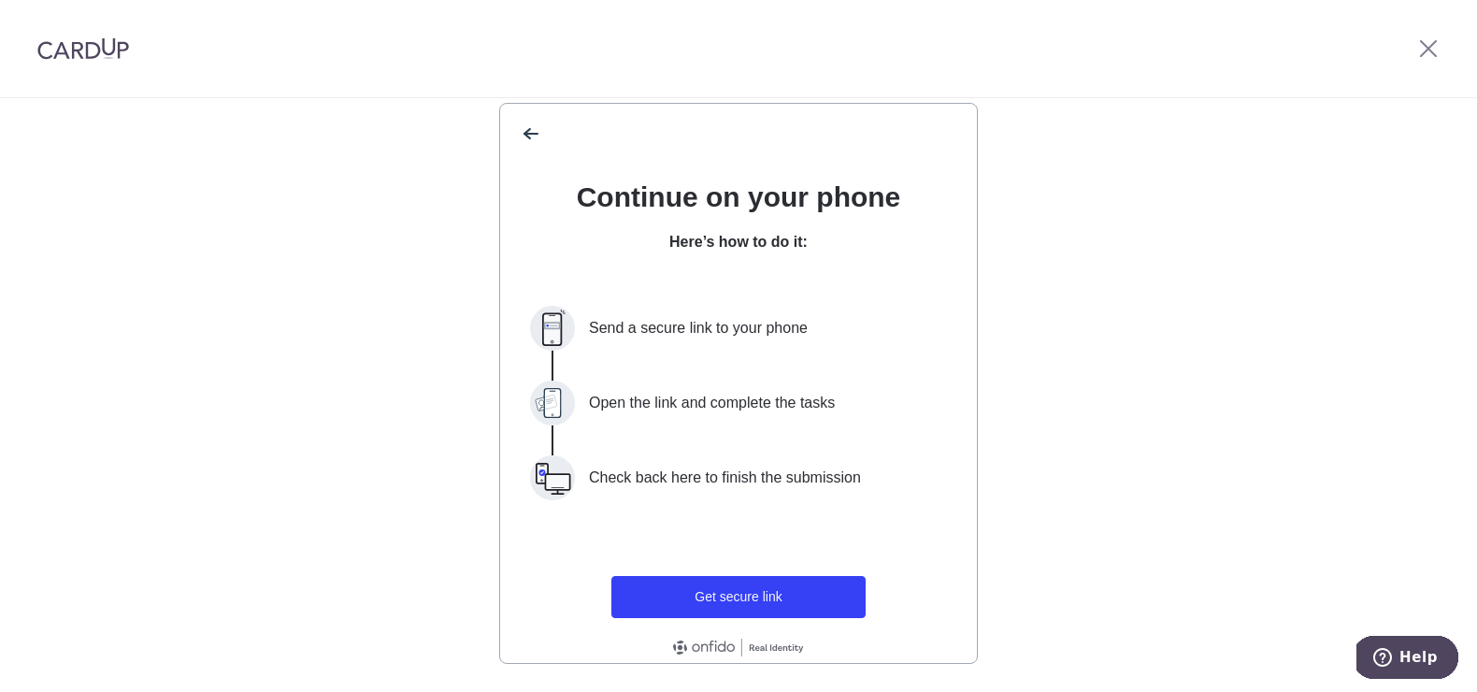
scroll to position [257, 0]
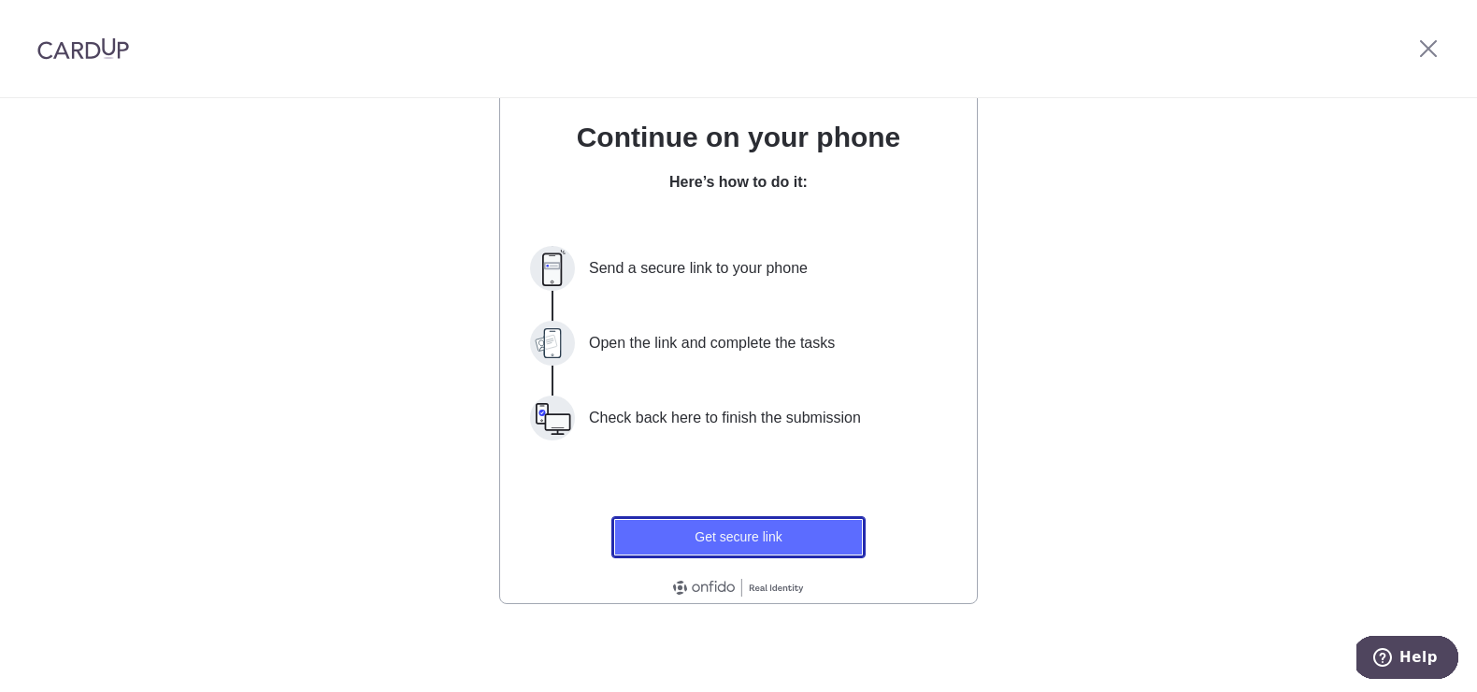
click at [740, 544] on button "Get secure link" at bounding box center [739, 537] width 254 height 42
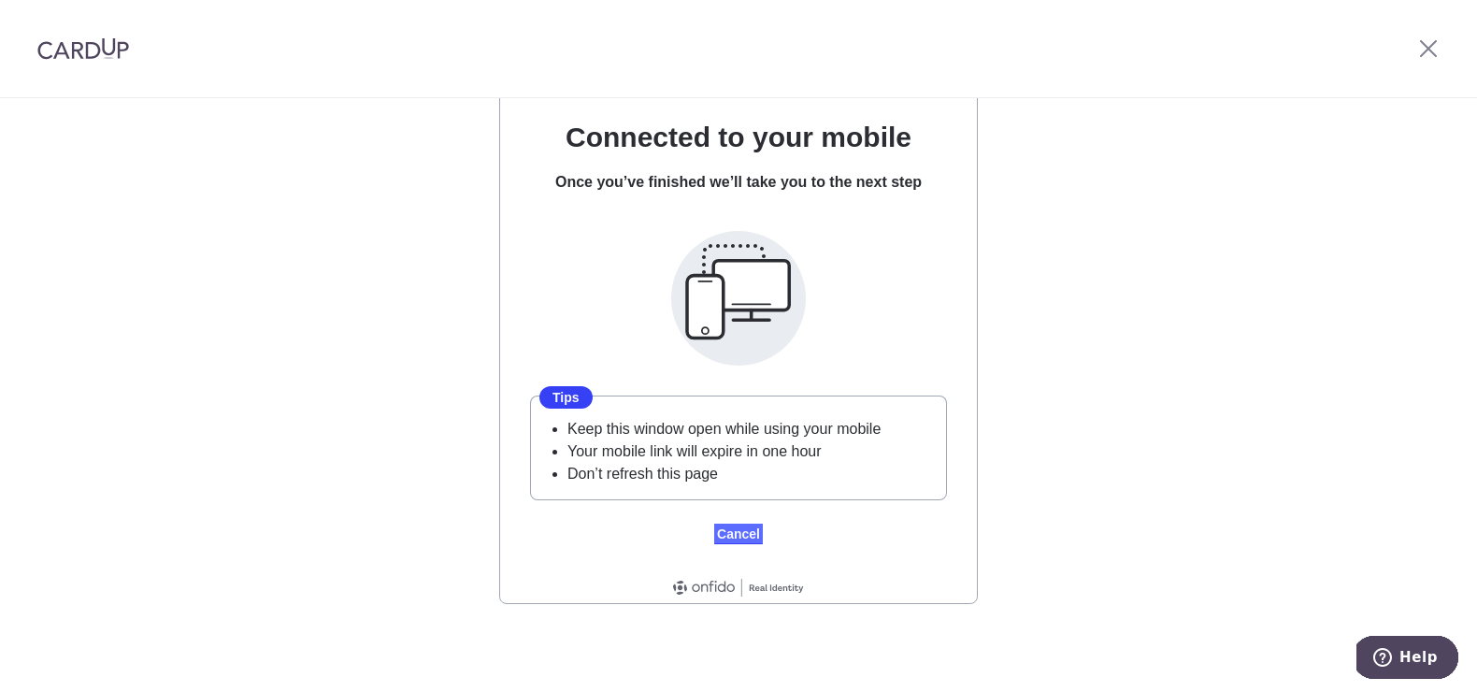
click at [735, 532] on link "Cancel" at bounding box center [738, 534] width 49 height 21
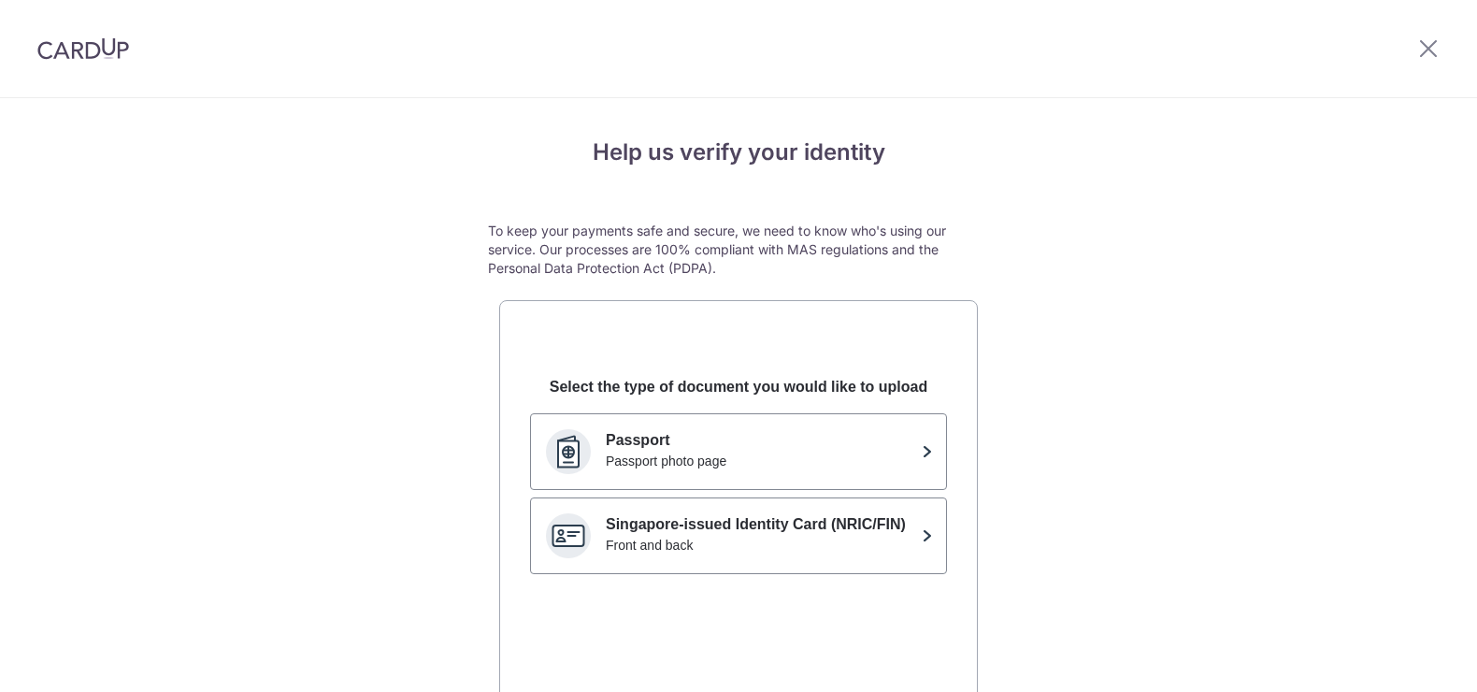
scroll to position [0, 0]
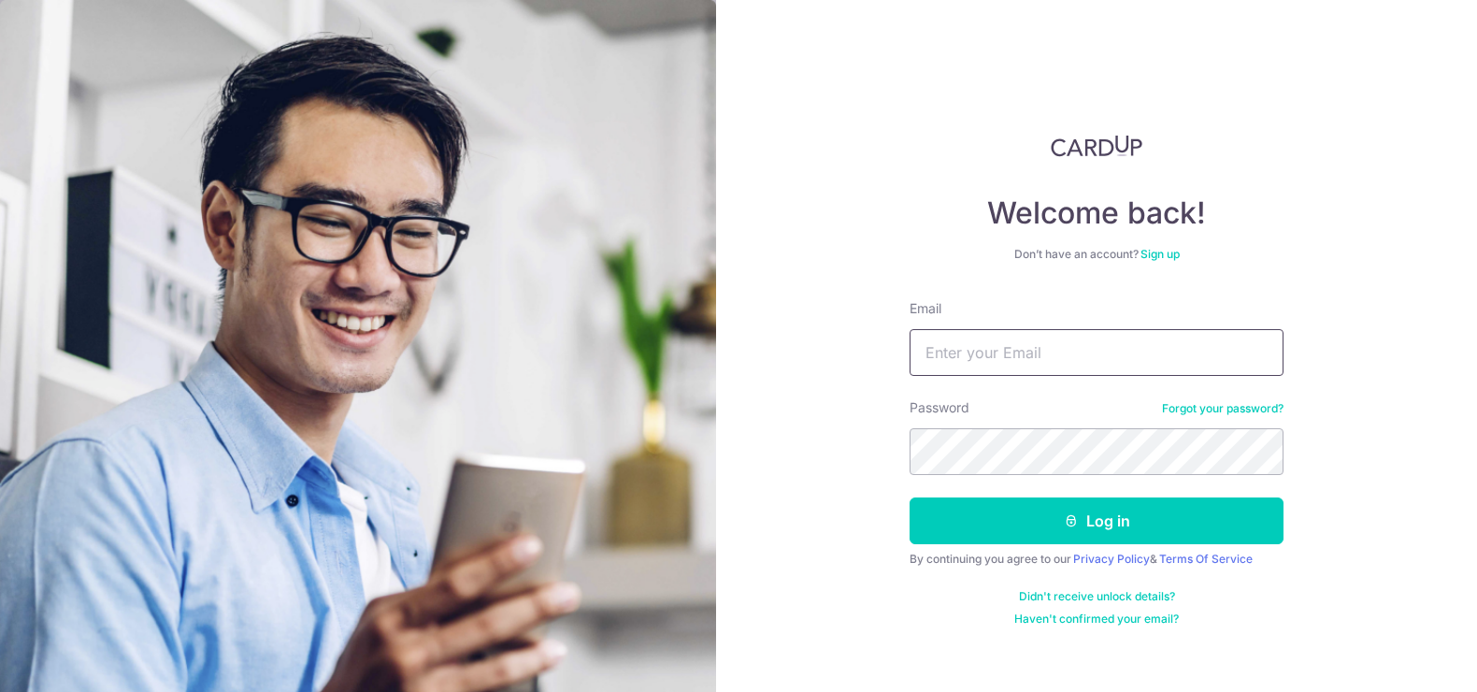
type input "[EMAIL_ADDRESS][DOMAIN_NAME]"
click at [1165, 519] on button "Log in" at bounding box center [1097, 520] width 374 height 47
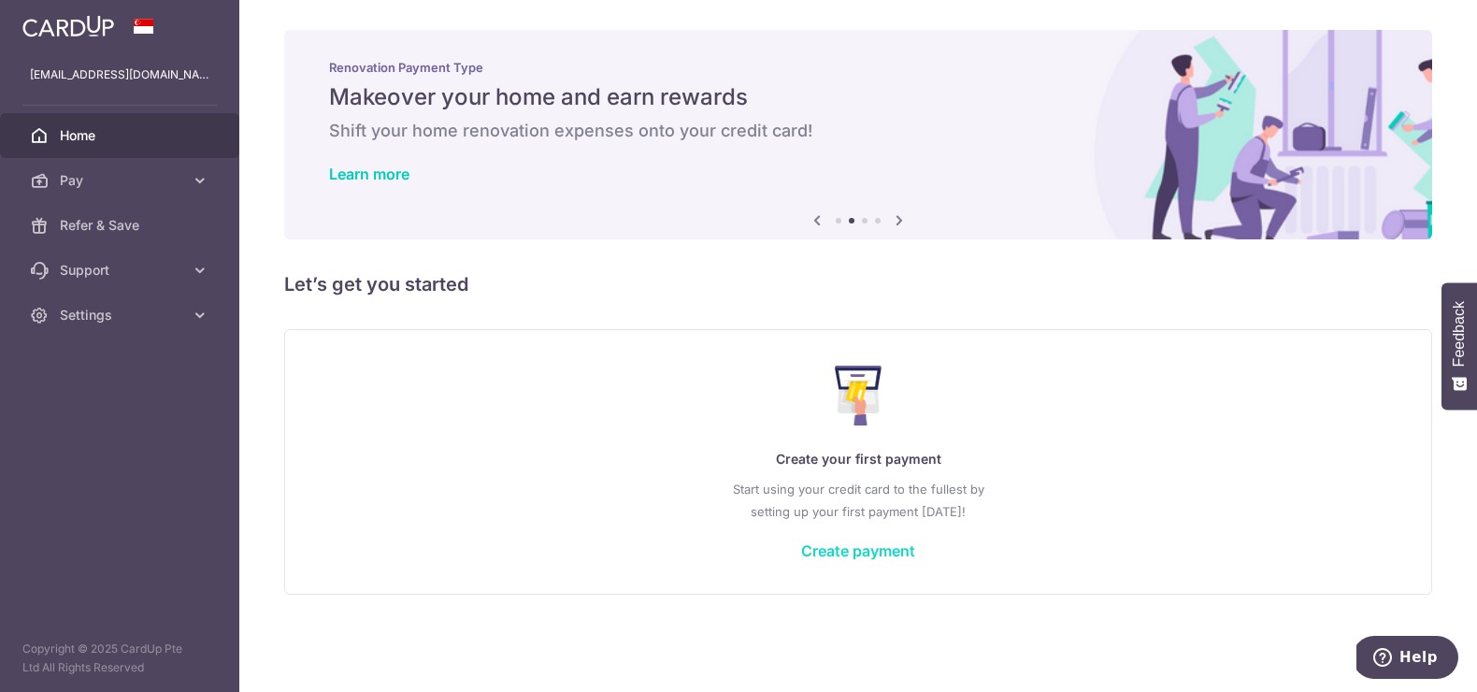
click at [862, 551] on link "Create payment" at bounding box center [858, 550] width 114 height 19
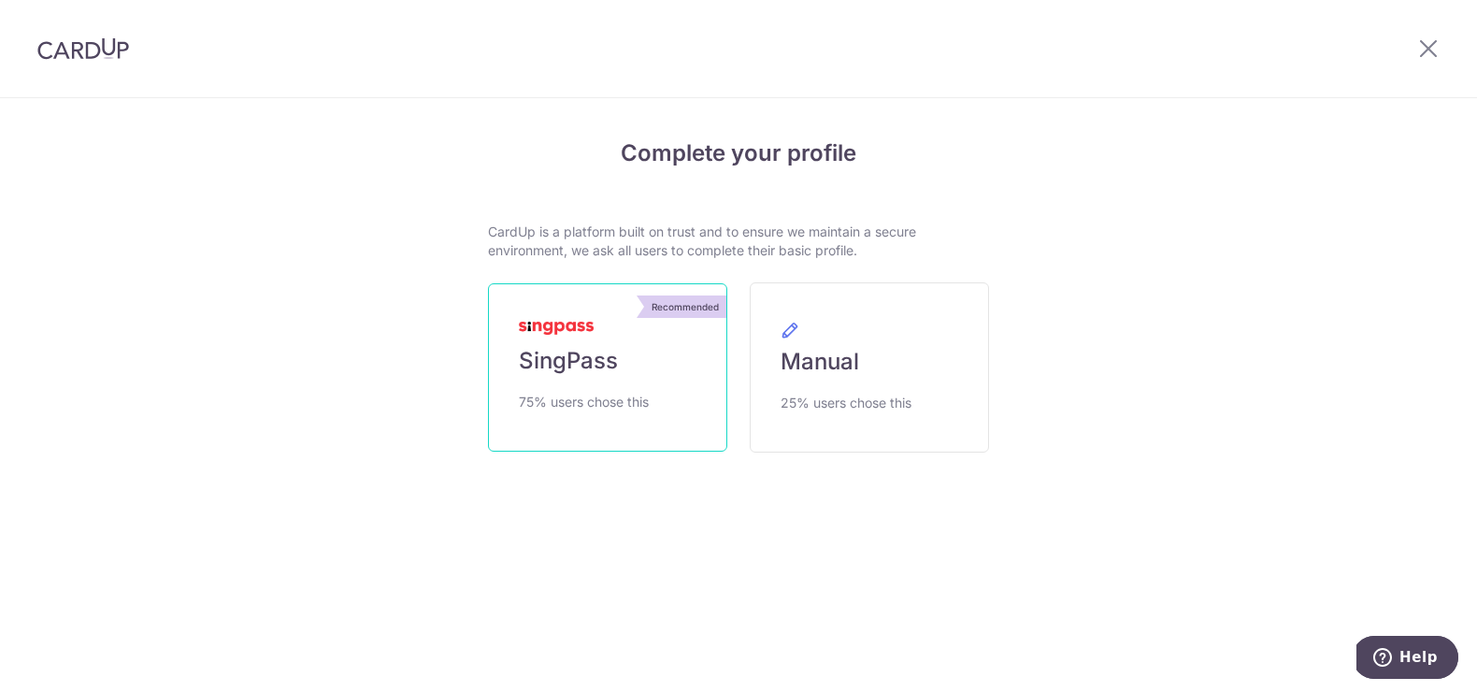
click at [593, 391] on span "75% users chose this" at bounding box center [584, 402] width 130 height 22
